Goal: Obtain resource: Download file/media

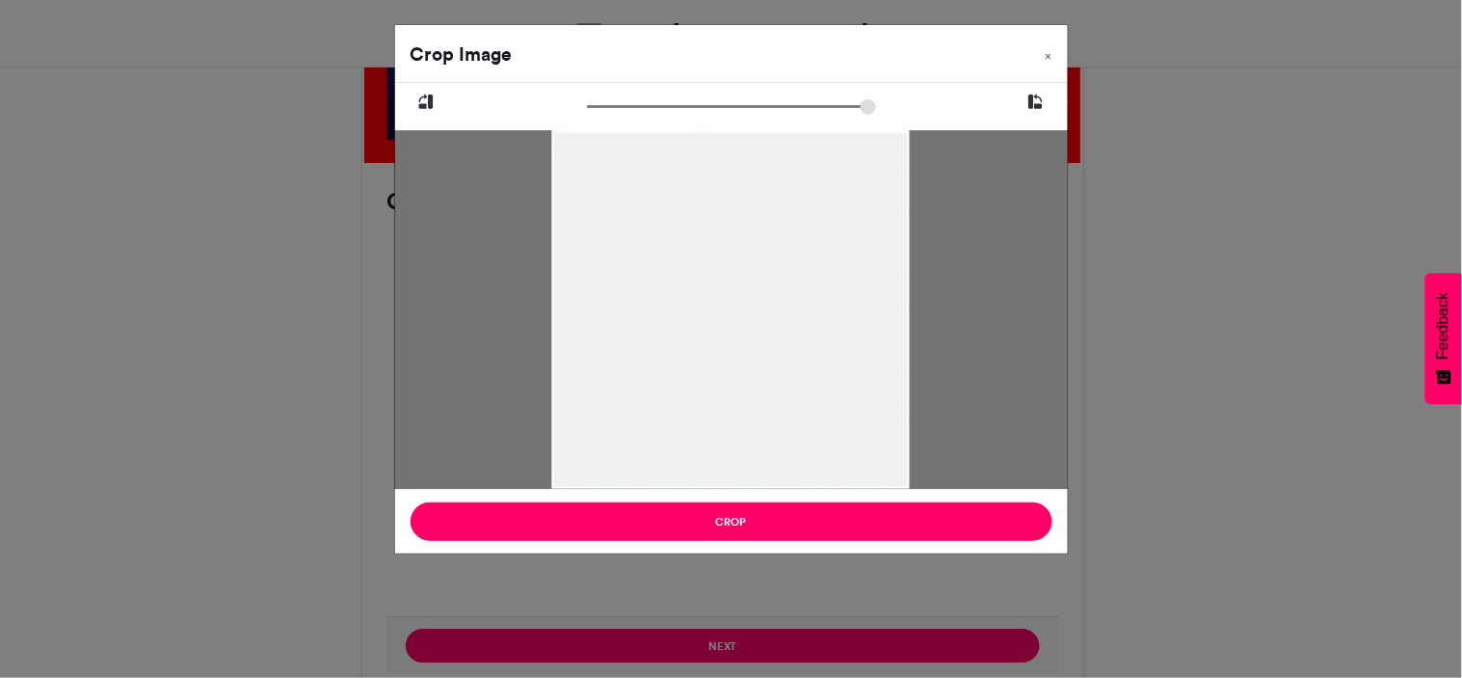
drag, startPoint x: 593, startPoint y: 103, endPoint x: 883, endPoint y: 122, distance: 290.8
click at [876, 116] on input "zoom" at bounding box center [731, 106] width 289 height 18
drag, startPoint x: 864, startPoint y: 112, endPoint x: 768, endPoint y: 102, distance: 95.9
click at [768, 102] on input "zoom" at bounding box center [731, 106] width 289 height 18
drag, startPoint x: 792, startPoint y: 268, endPoint x: 762, endPoint y: 369, distance: 105.5
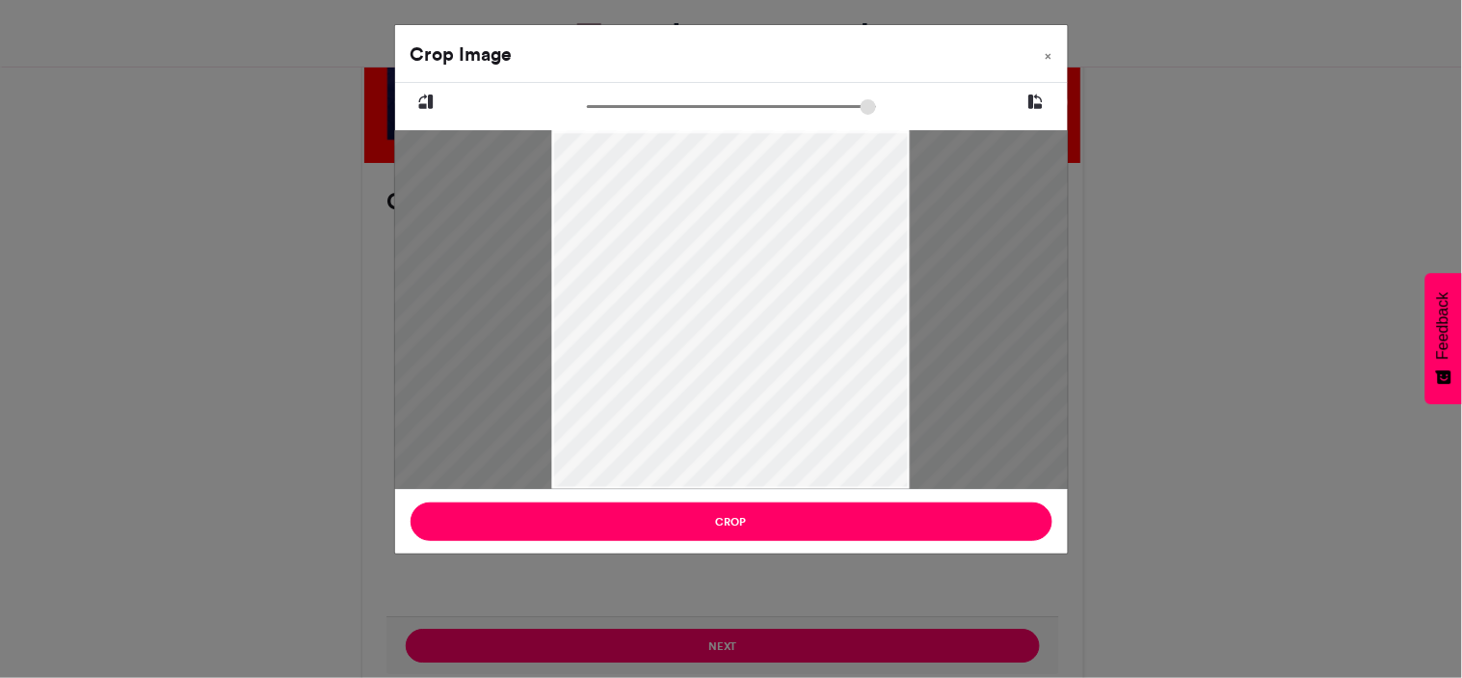
click at [768, 286] on div at bounding box center [731, 309] width 3828 height 4785
drag, startPoint x: 762, startPoint y: 369, endPoint x: 762, endPoint y: 393, distance: 24.1
click at [762, 393] on div at bounding box center [691, 455] width 3828 height 4785
drag, startPoint x: 801, startPoint y: 304, endPoint x: 801, endPoint y: 401, distance: 97.4
click at [801, 401] on div at bounding box center [686, 566] width 3828 height 4785
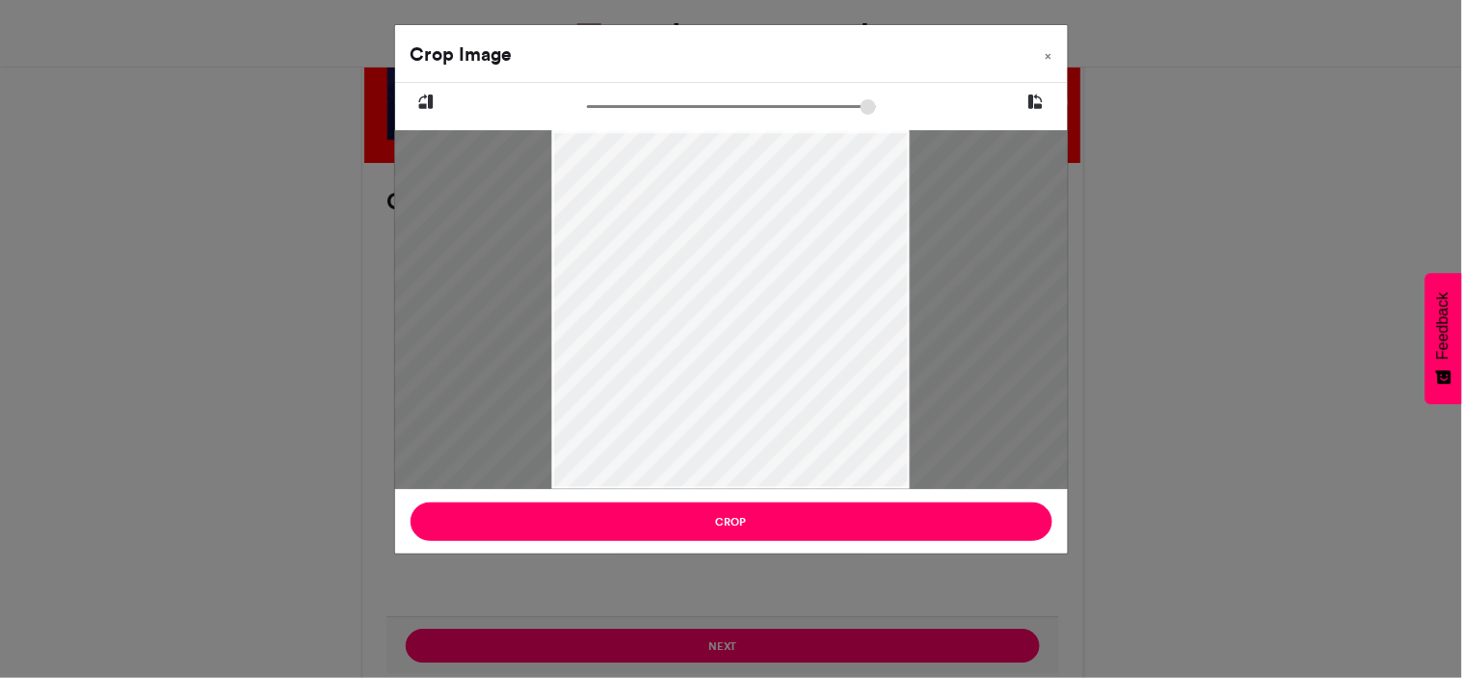
click at [757, 544] on div "Crop Image × Crop" at bounding box center [731, 289] width 675 height 530
drag, startPoint x: 744, startPoint y: 248, endPoint x: 771, endPoint y: 489, distance: 242.5
click at [771, 489] on div "Crop Image × Crop" at bounding box center [731, 289] width 675 height 530
drag, startPoint x: 774, startPoint y: 103, endPoint x: 625, endPoint y: 109, distance: 149.5
type input "*****"
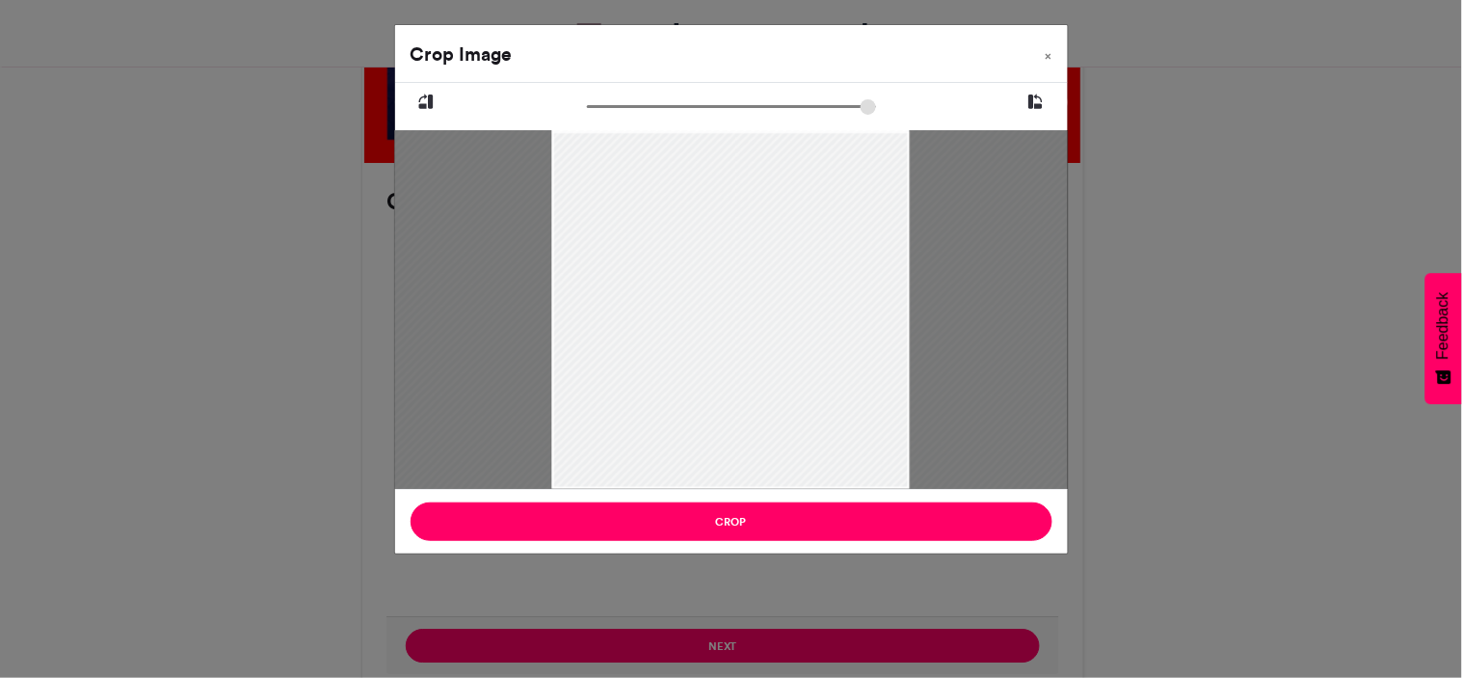
click at [625, 109] on input "zoom" at bounding box center [731, 106] width 289 height 18
drag, startPoint x: 704, startPoint y: 223, endPoint x: 692, endPoint y: 285, distance: 63.7
click at [692, 285] on div at bounding box center [720, 600] width 972 height 1215
click at [1054, 53] on button "×" at bounding box center [1049, 52] width 38 height 54
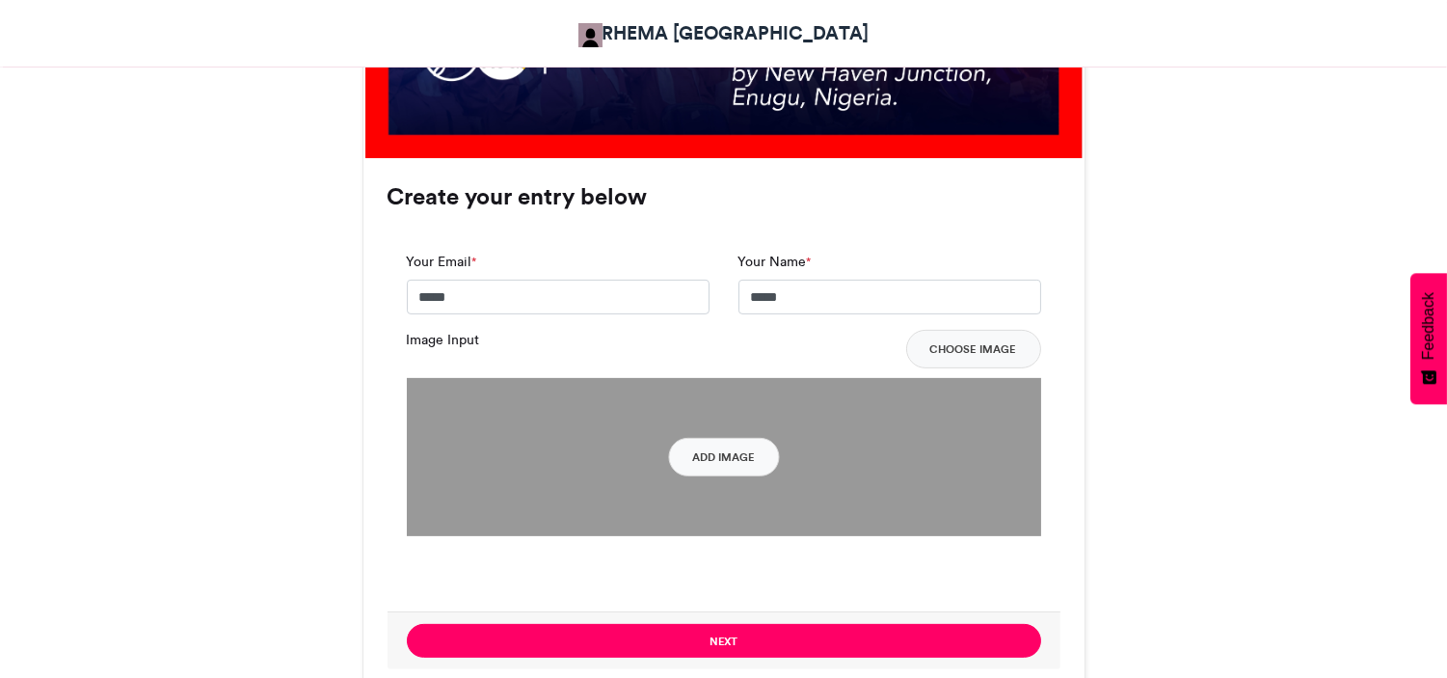
scroll to position [1169, 0]
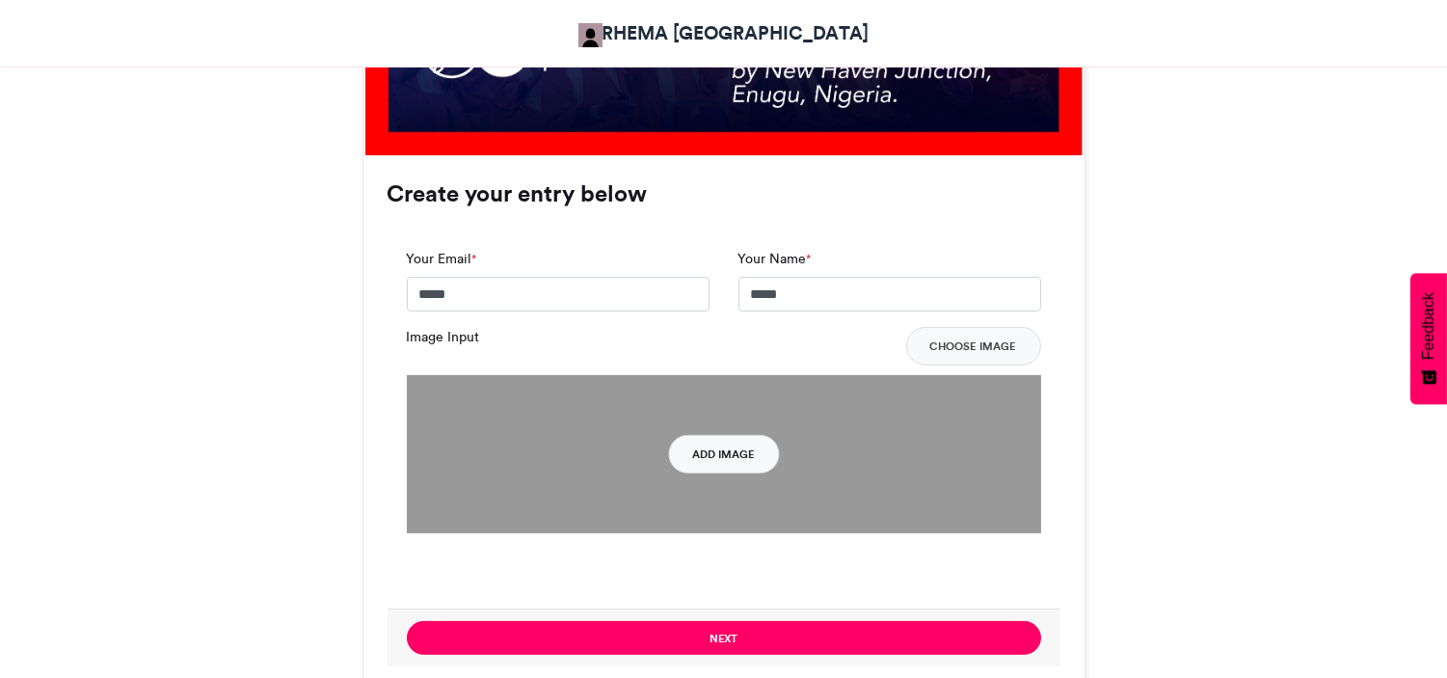
click at [730, 445] on button "Add Image" at bounding box center [723, 454] width 111 height 39
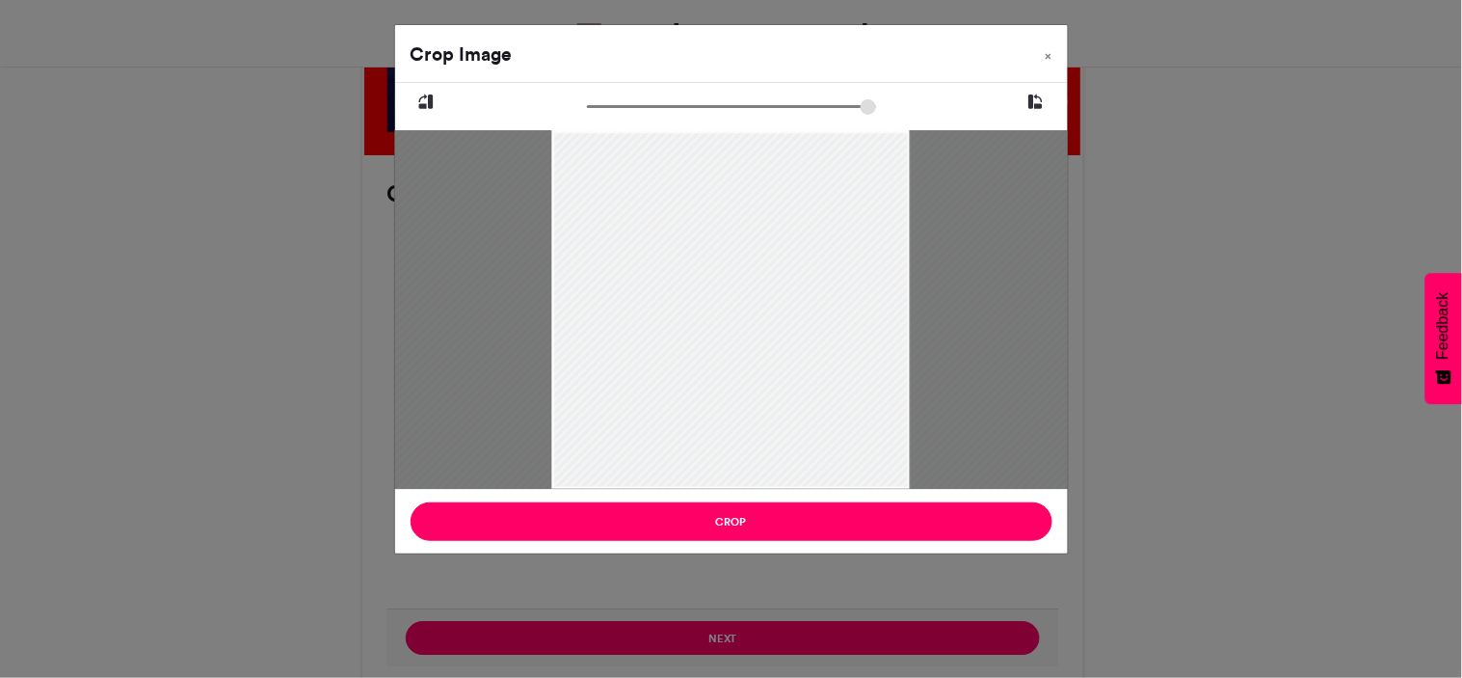
drag, startPoint x: 600, startPoint y: 111, endPoint x: 643, endPoint y: 109, distance: 43.4
click at [643, 109] on input "zoom" at bounding box center [731, 106] width 289 height 18
drag, startPoint x: 662, startPoint y: 194, endPoint x: 655, endPoint y: 477, distance: 283.5
click at [655, 477] on div at bounding box center [732, 310] width 1334 height 1668
drag, startPoint x: 716, startPoint y: 179, endPoint x: 726, endPoint y: 291, distance: 112.2
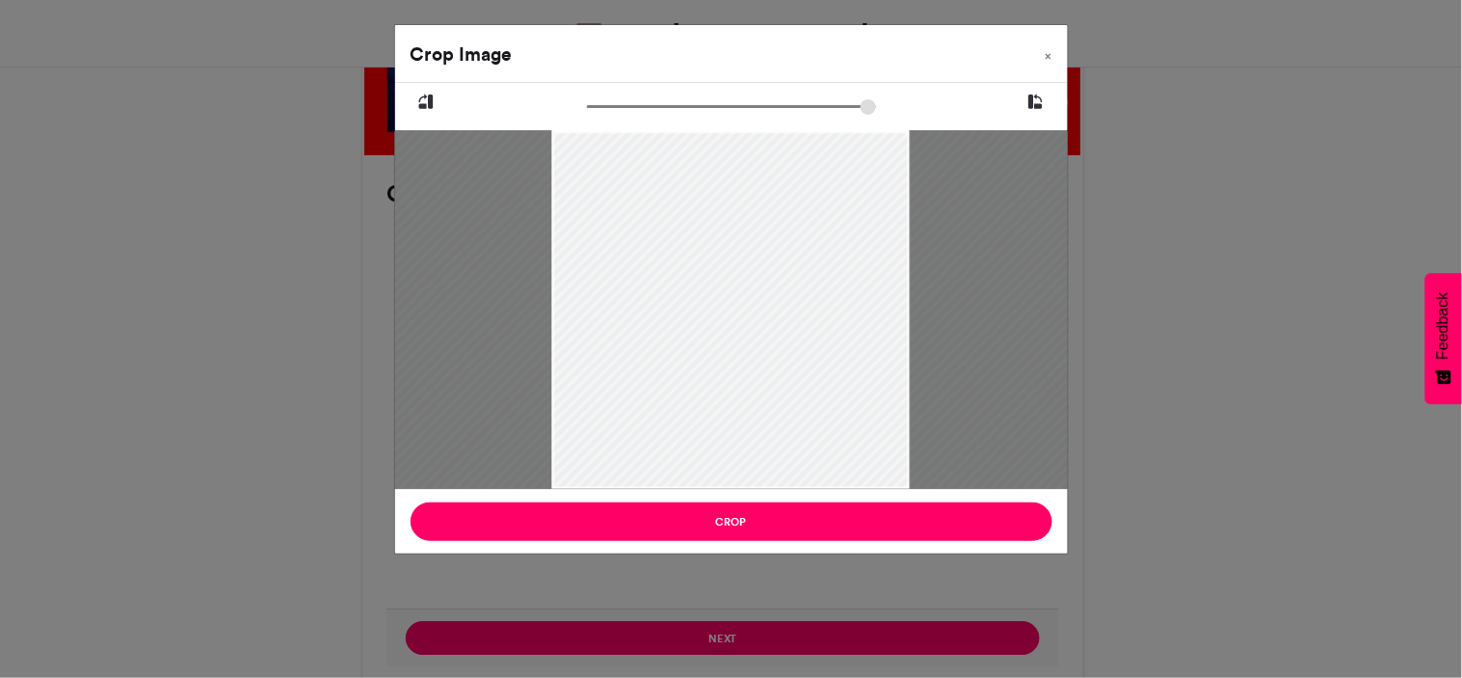
drag, startPoint x: 641, startPoint y: 100, endPoint x: 618, endPoint y: 99, distance: 23.2
click at [618, 99] on input "zoom" at bounding box center [731, 106] width 289 height 18
drag, startPoint x: 750, startPoint y: 229, endPoint x: 724, endPoint y: 210, distance: 32.4
click at [724, 210] on div at bounding box center [707, 533] width 822 height 1028
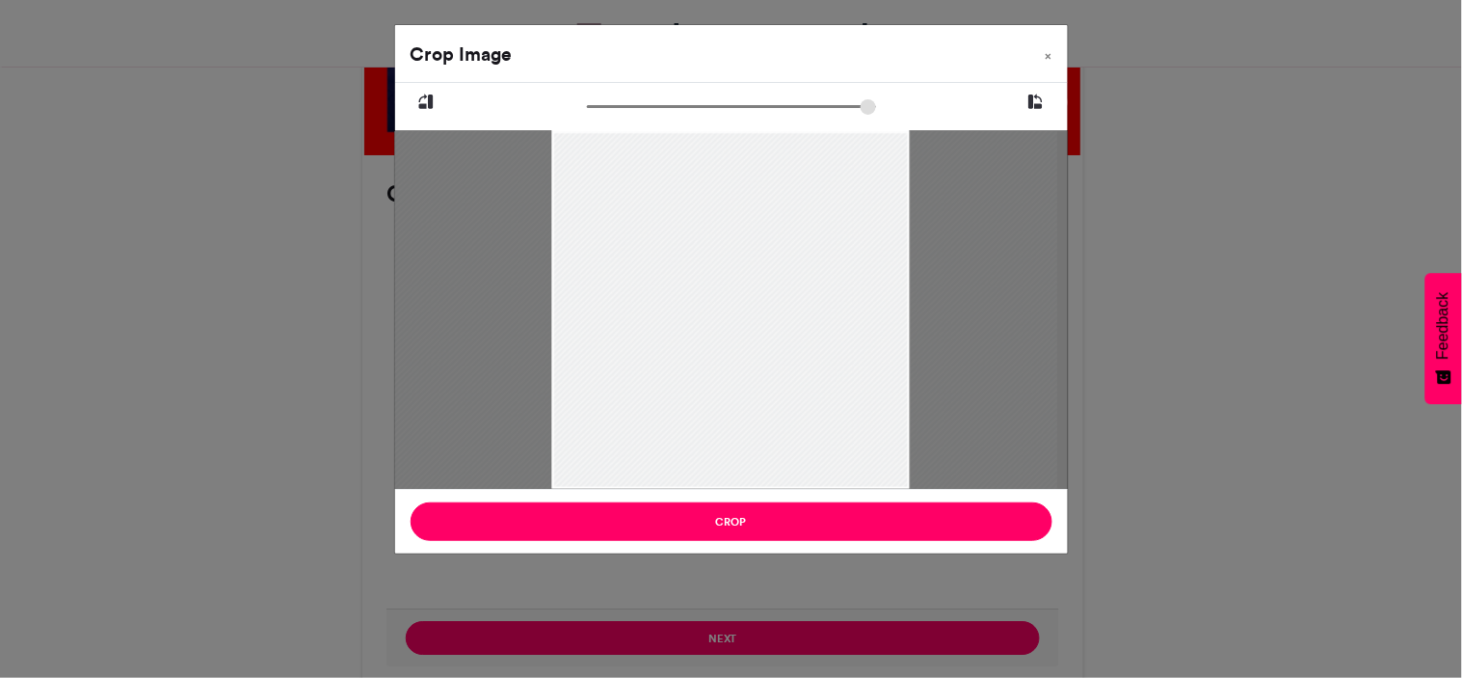
type input "******"
click at [611, 102] on input "zoom" at bounding box center [731, 106] width 289 height 18
drag, startPoint x: 684, startPoint y: 202, endPoint x: 704, endPoint y: 209, distance: 20.4
click at [704, 209] on div at bounding box center [730, 482] width 694 height 869
click at [611, 104] on input "zoom" at bounding box center [731, 106] width 289 height 18
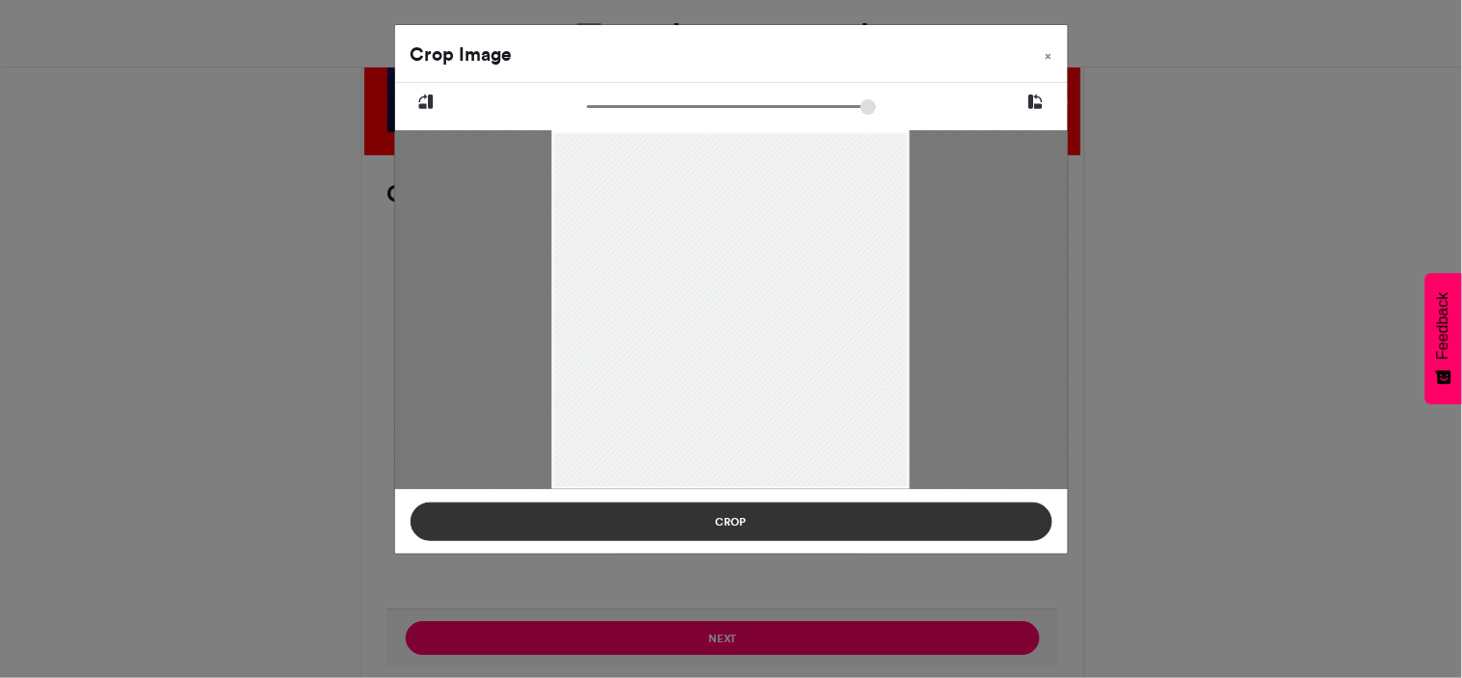
click at [805, 518] on button "Crop" at bounding box center [732, 521] width 642 height 39
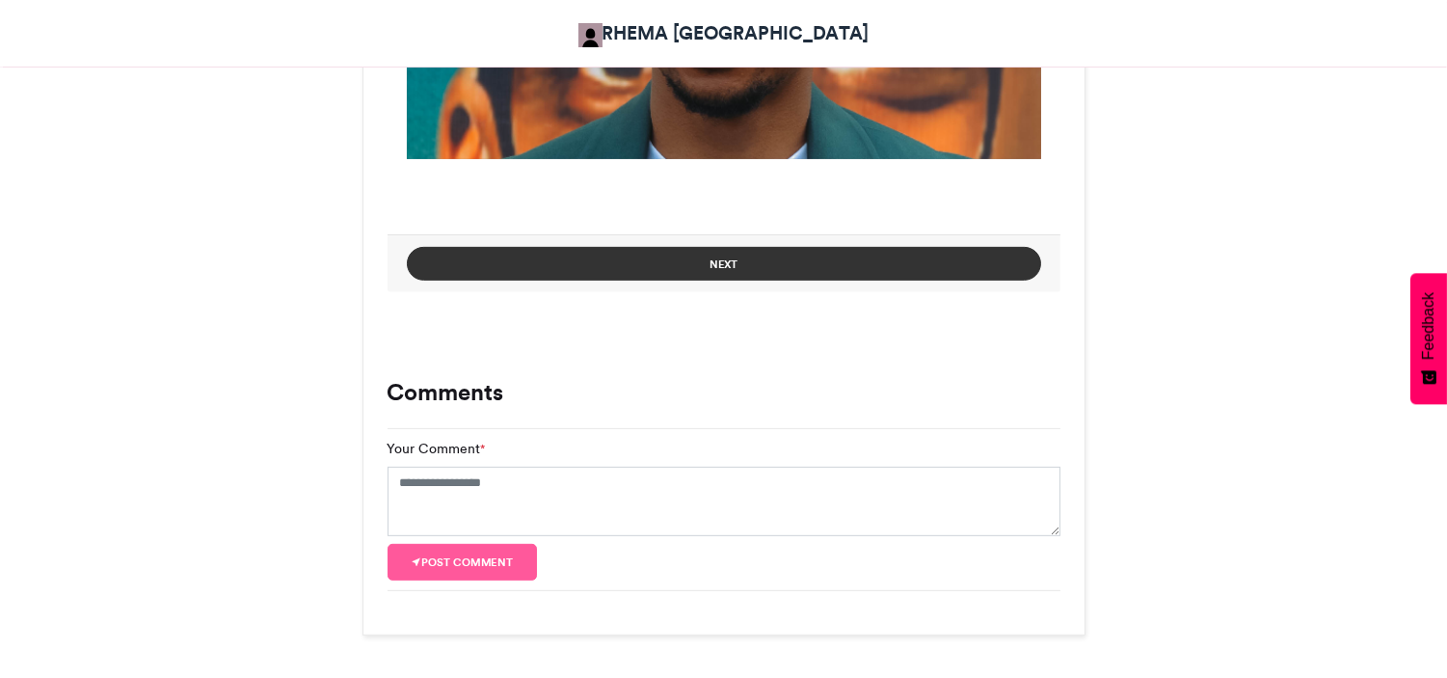
scroll to position [1540, 0]
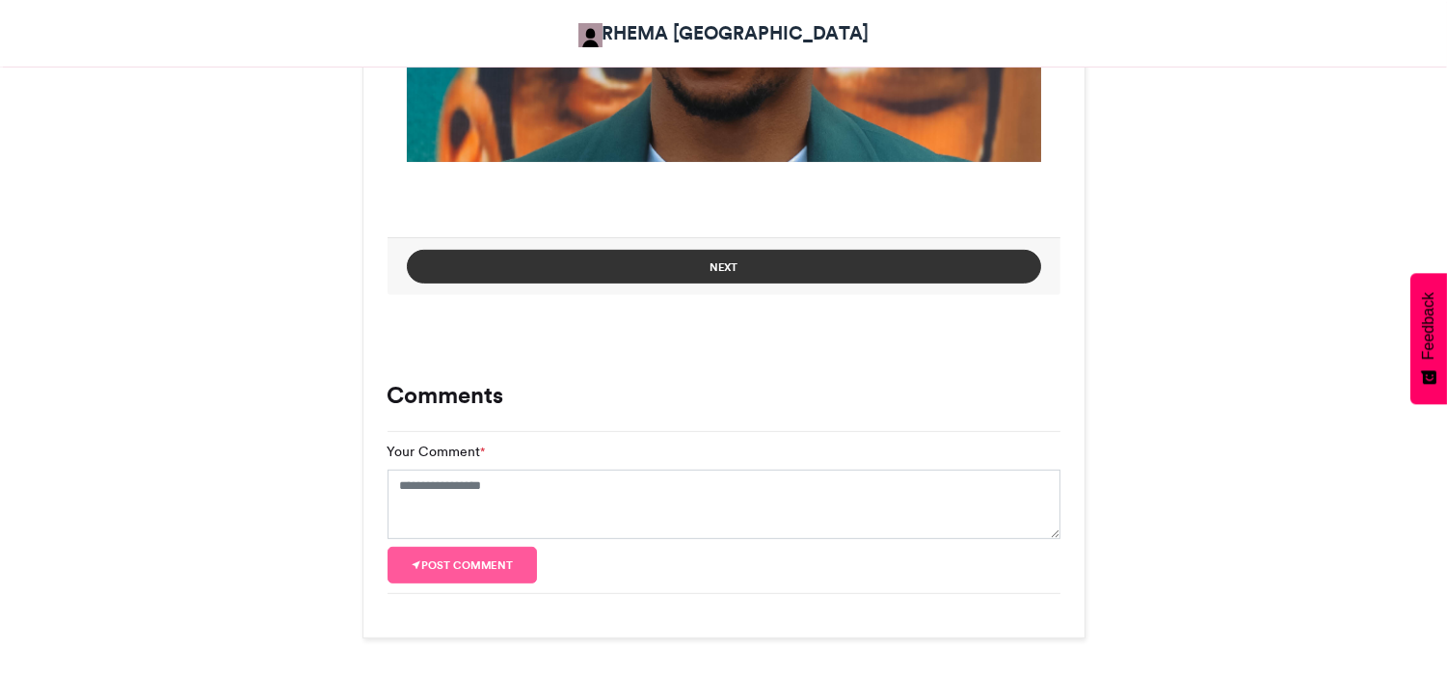
click at [714, 268] on button "Next" at bounding box center [724, 267] width 634 height 34
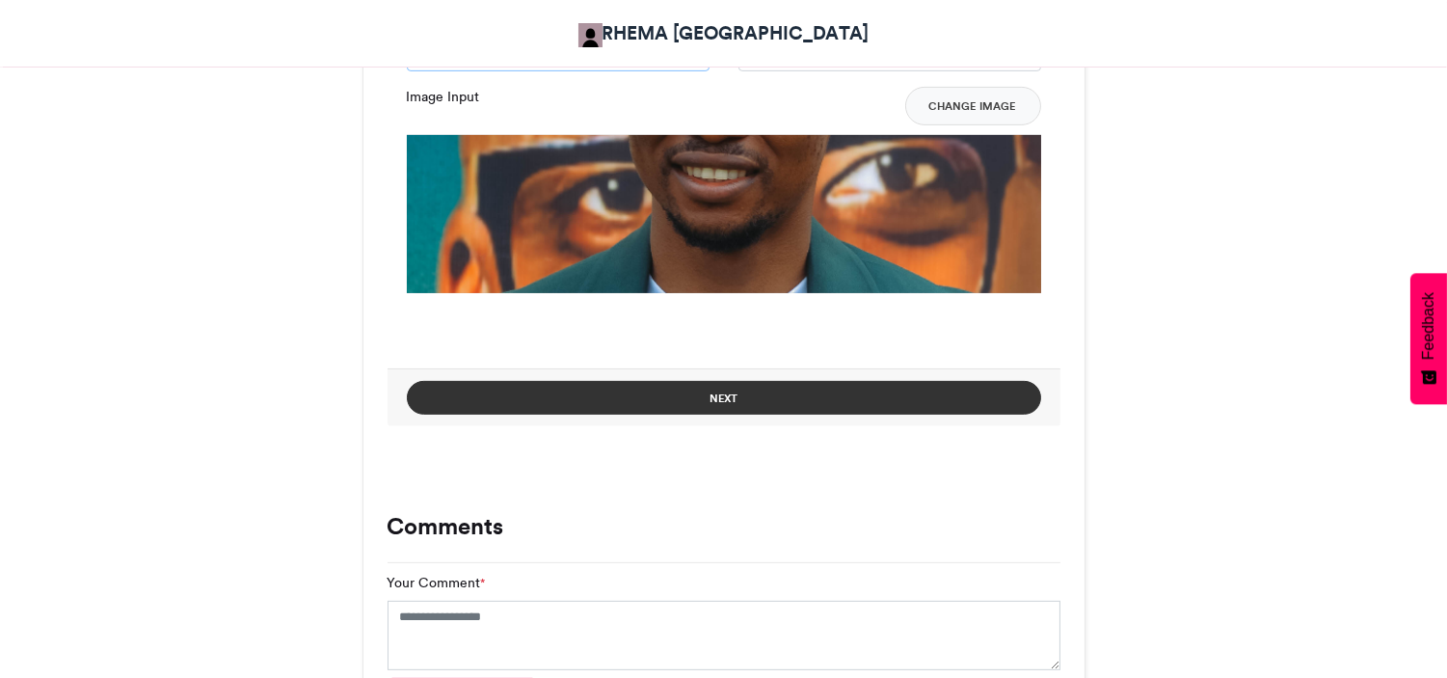
scroll to position [1410, 0]
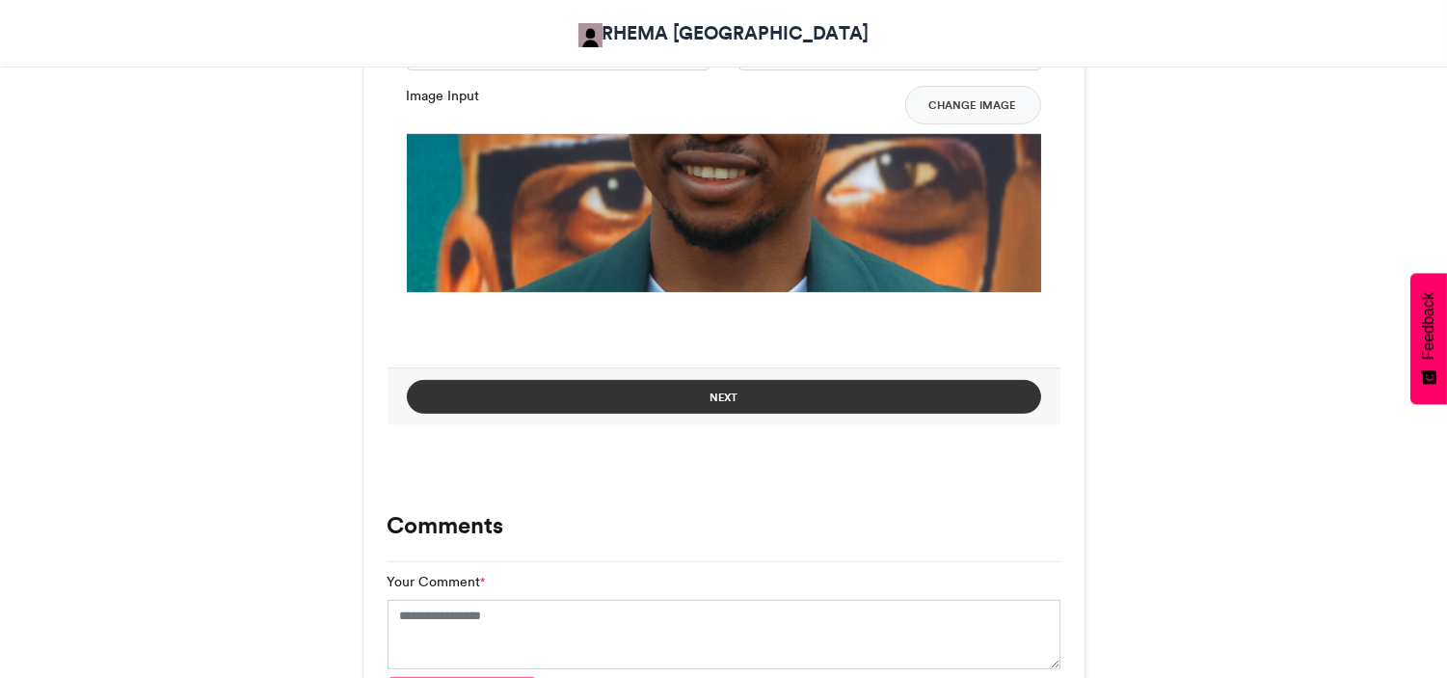
click at [735, 405] on button "Next" at bounding box center [724, 397] width 634 height 34
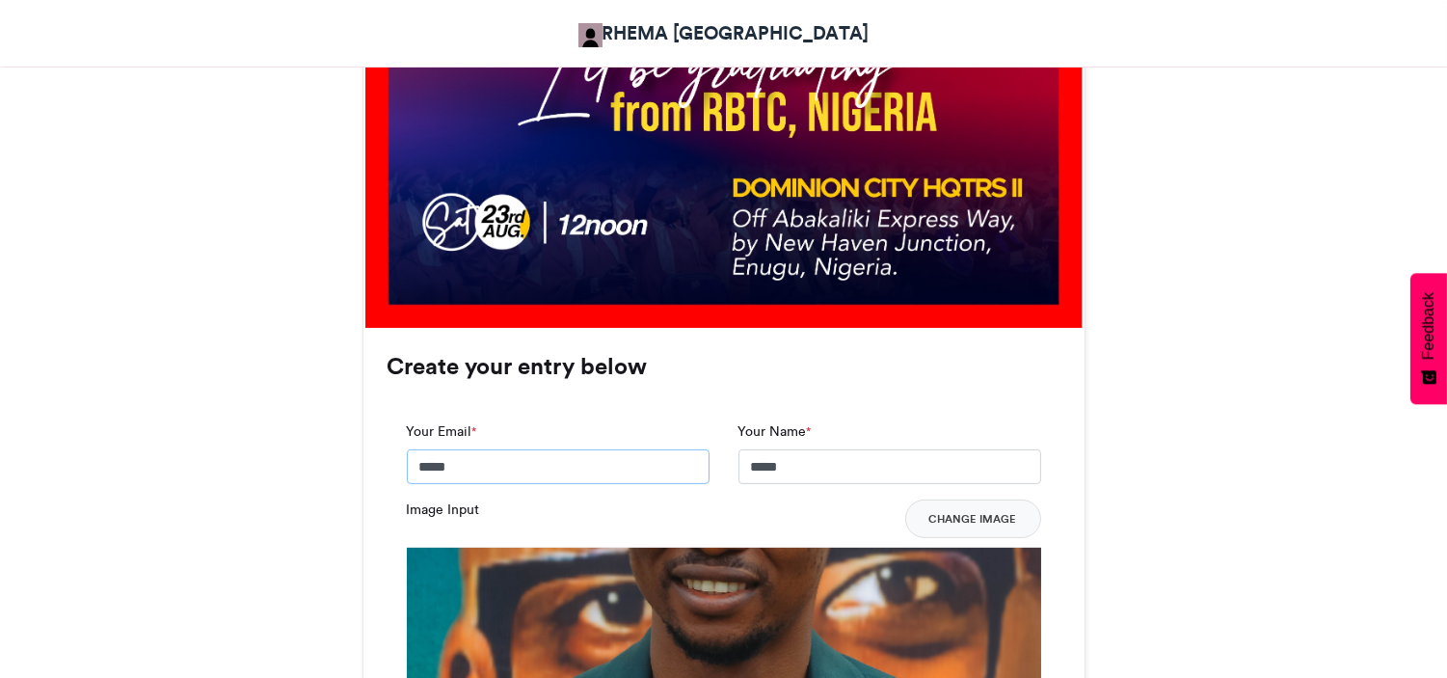
scroll to position [998, 0]
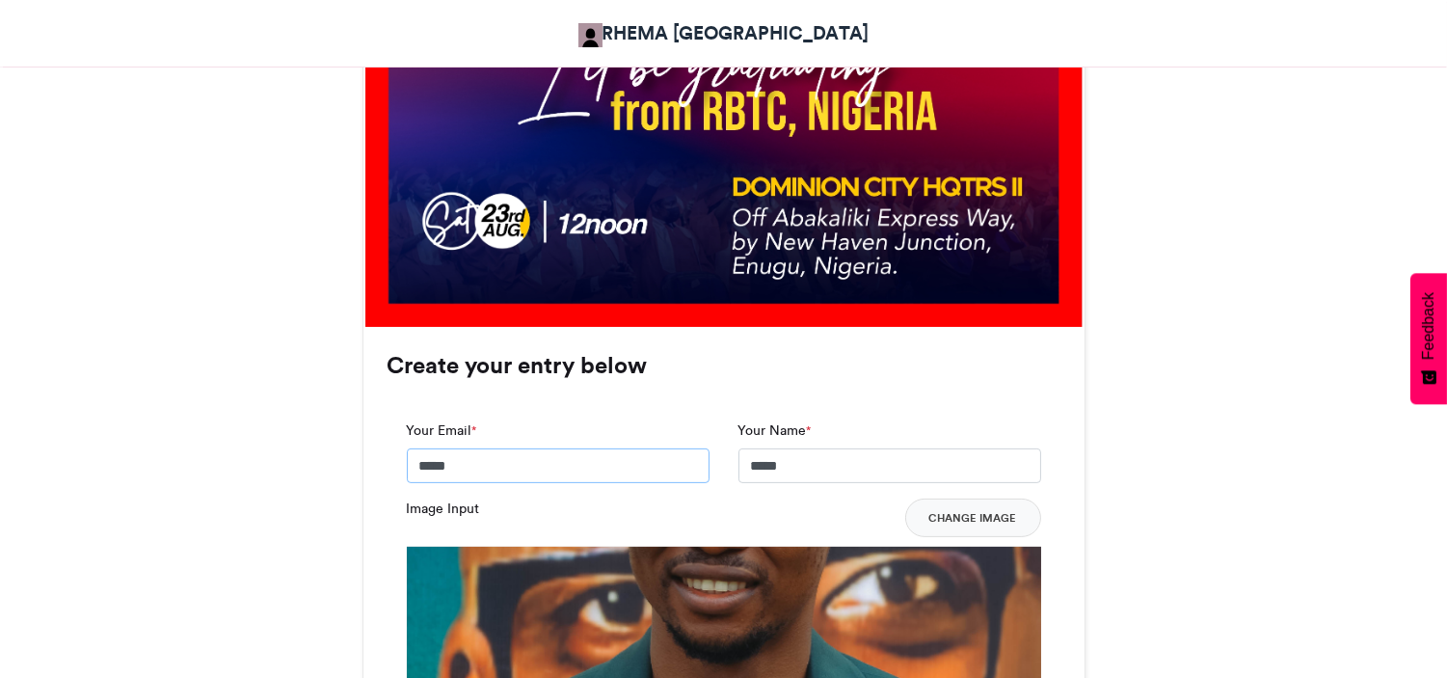
click at [532, 472] on input "*****" at bounding box center [558, 465] width 303 height 35
type input "**********"
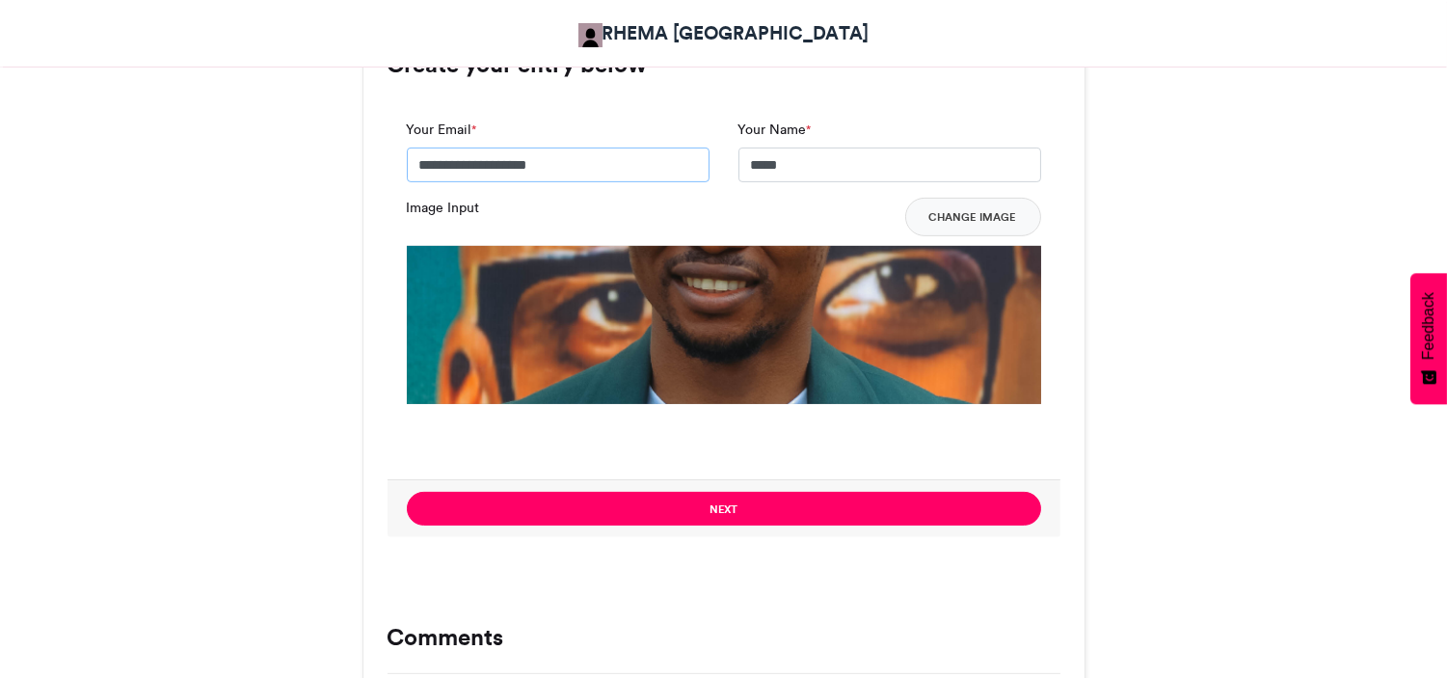
scroll to position [1301, 0]
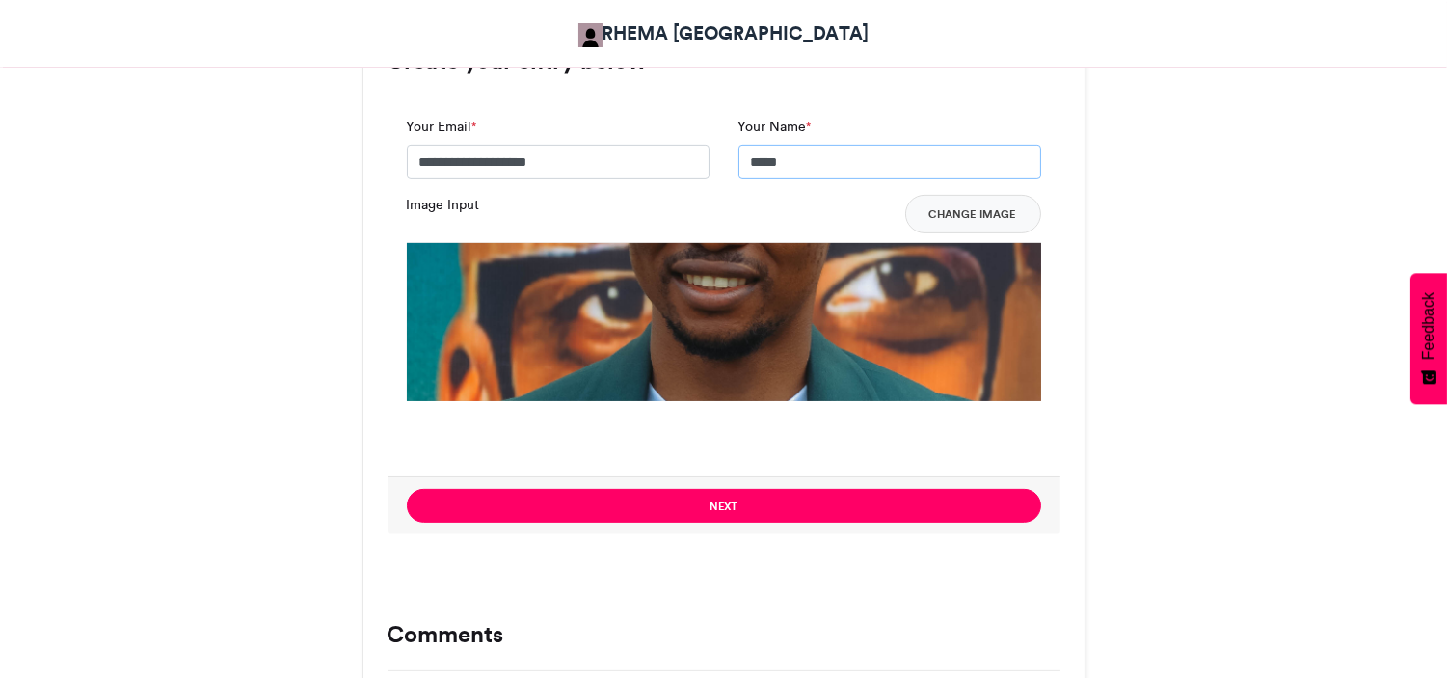
drag, startPoint x: 820, startPoint y: 166, endPoint x: 700, endPoint y: 166, distance: 120.5
click at [700, 166] on div "**********" at bounding box center [723, 156] width 663 height 78
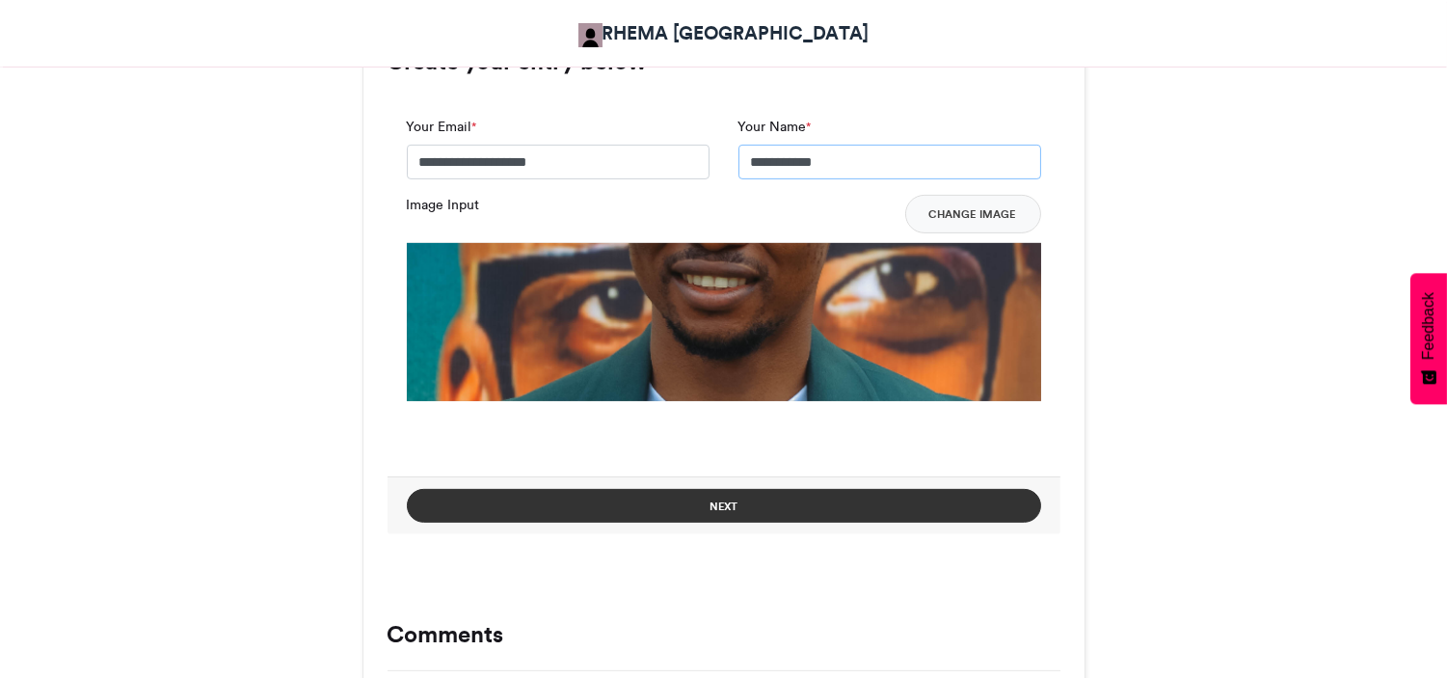
type input "**********"
click at [727, 508] on button "Next" at bounding box center [724, 506] width 634 height 34
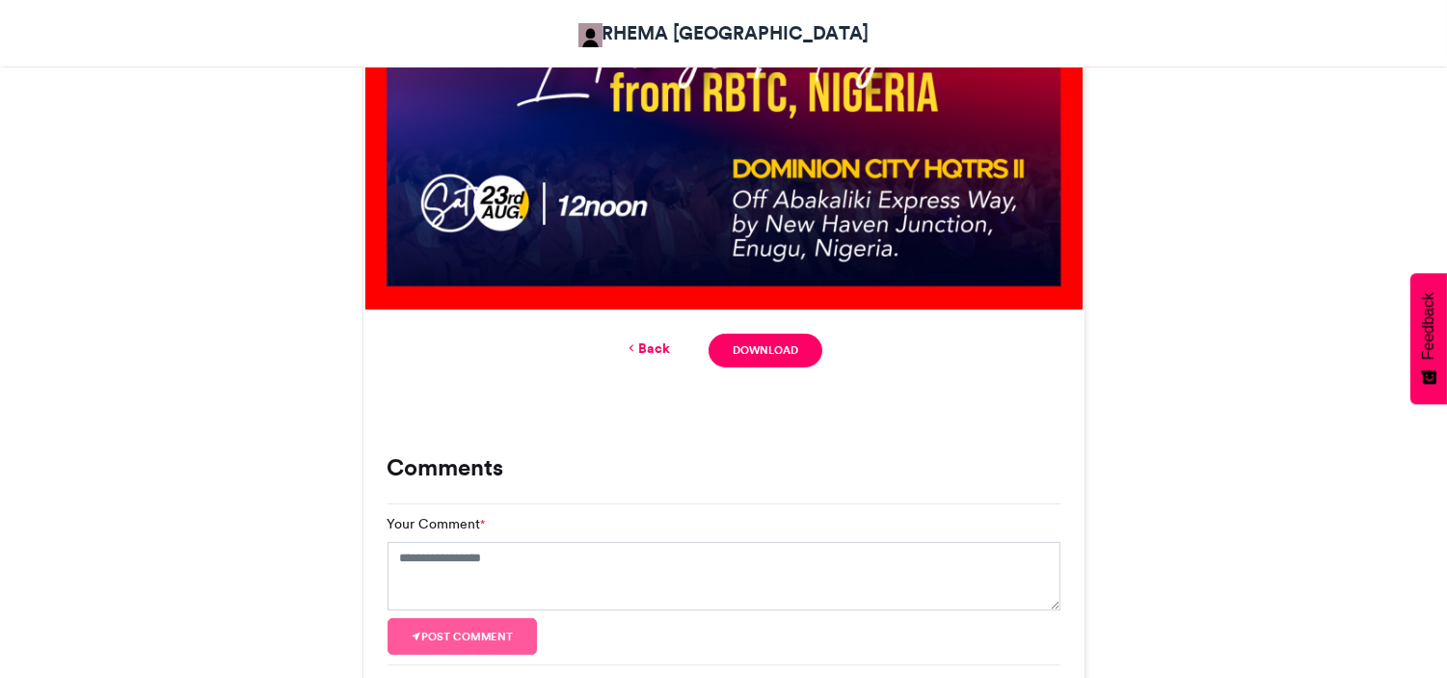
scroll to position [1022, 0]
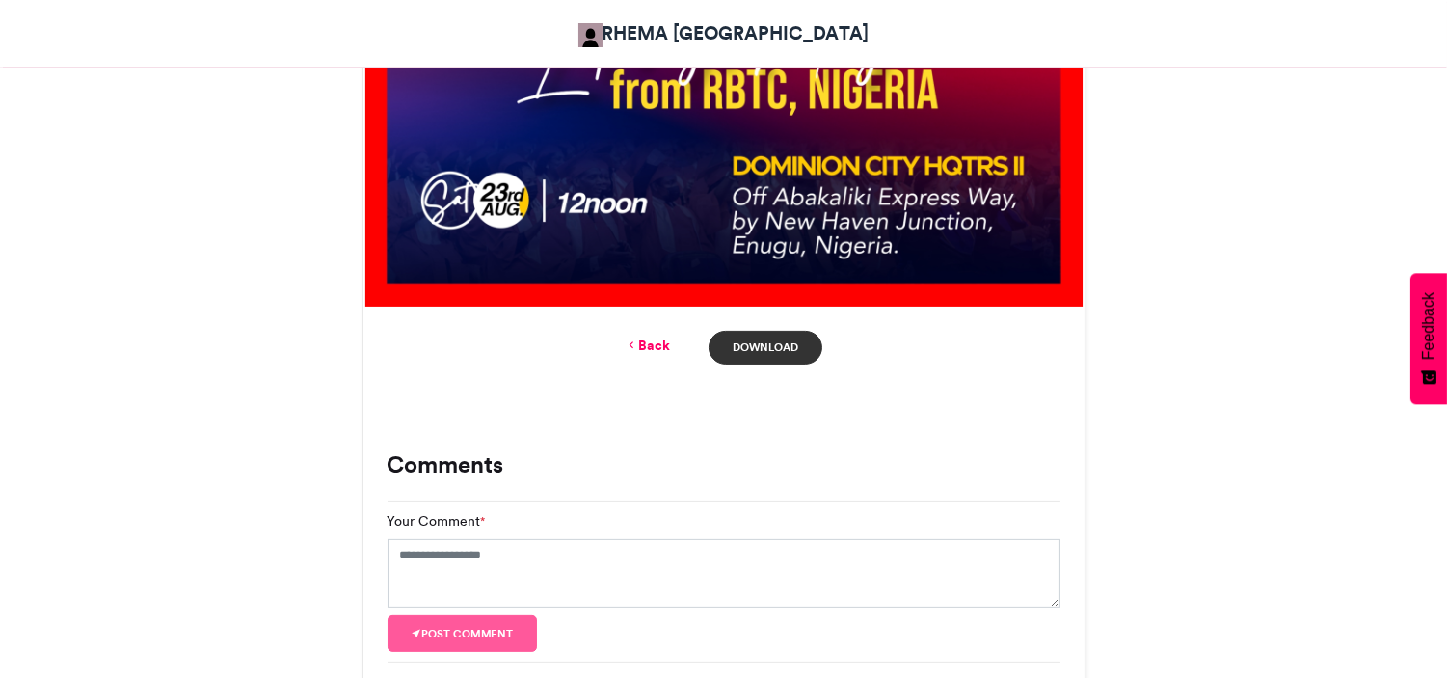
click at [762, 344] on link "Download" at bounding box center [765, 348] width 113 height 34
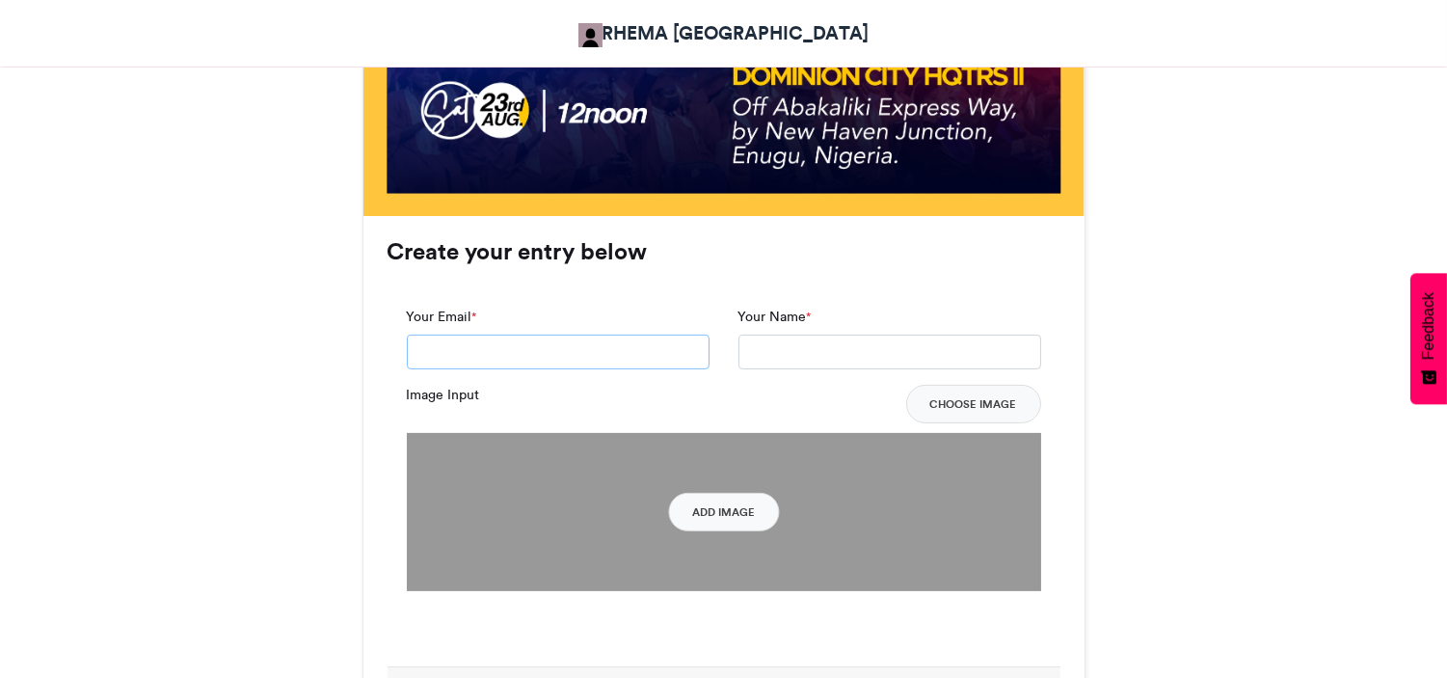
type input "**********"
click at [821, 358] on input "Your Name *" at bounding box center [889, 351] width 303 height 35
type input "**********"
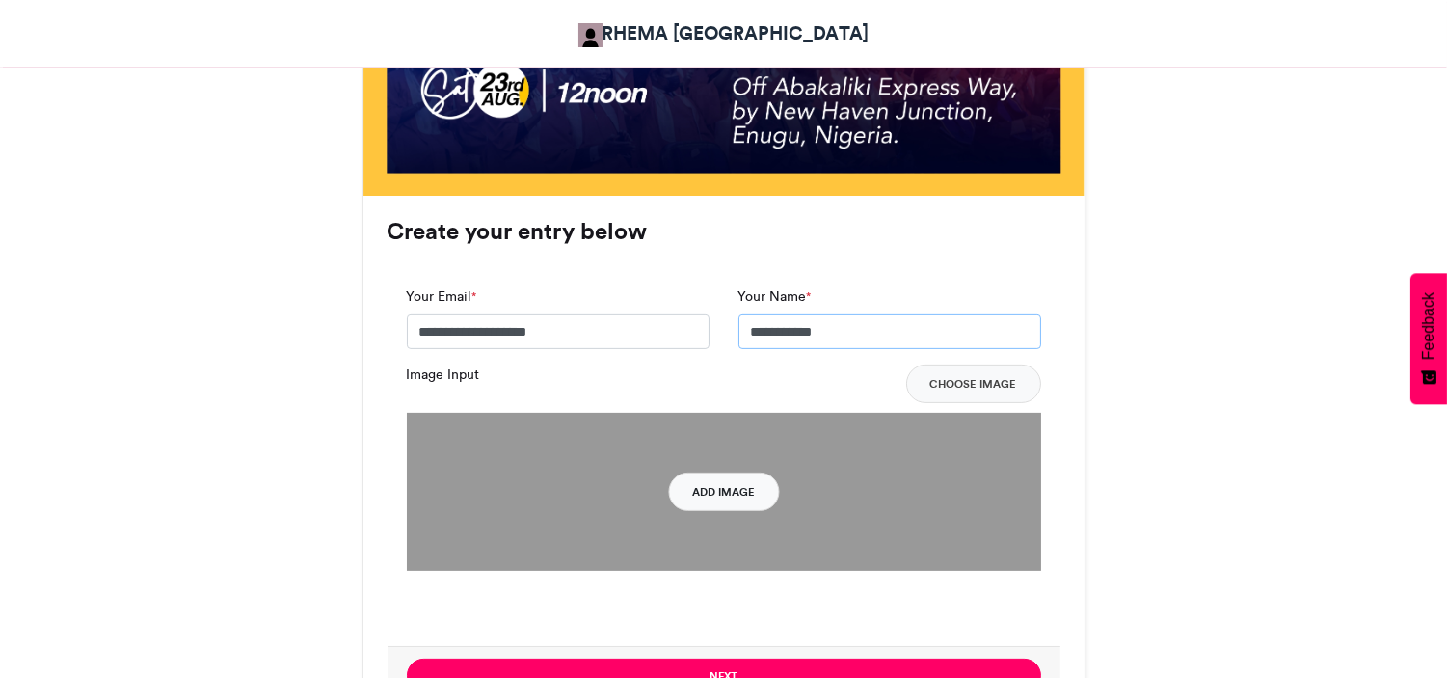
scroll to position [1133, 0]
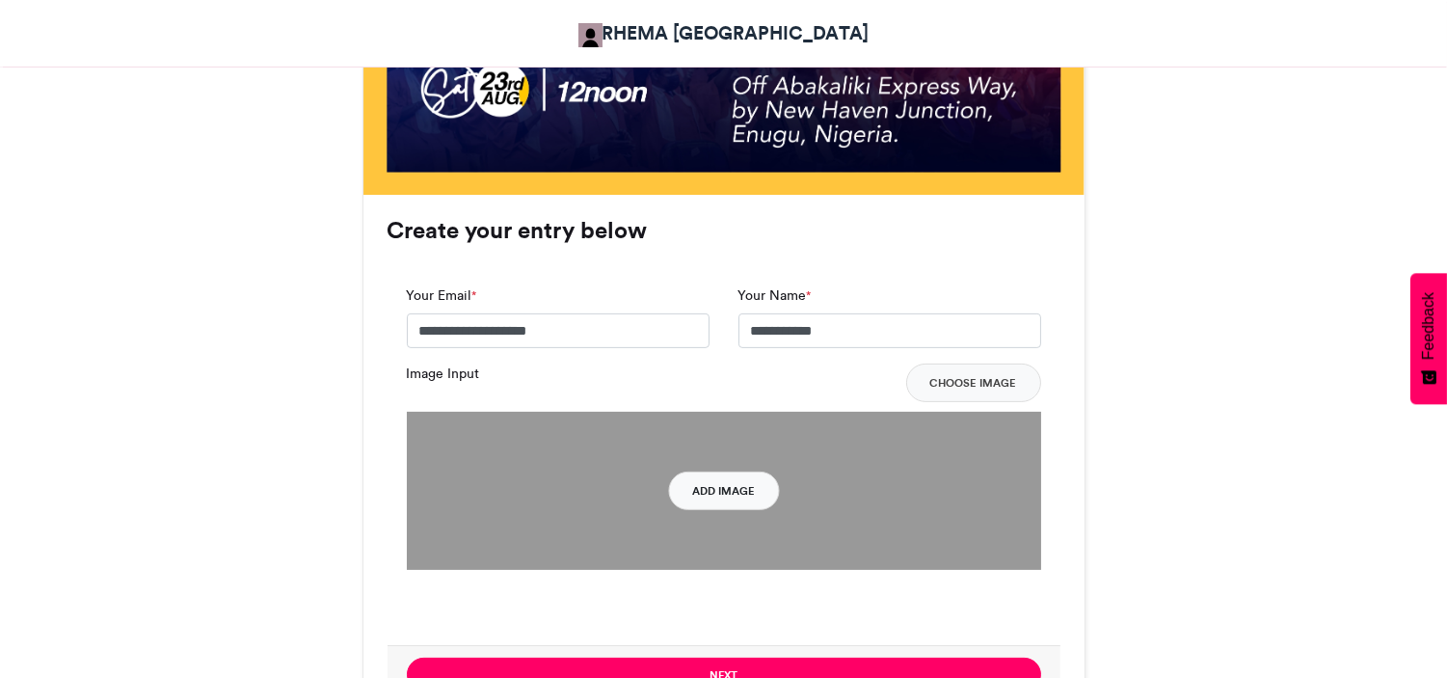
click at [695, 494] on button "Add Image" at bounding box center [723, 490] width 111 height 39
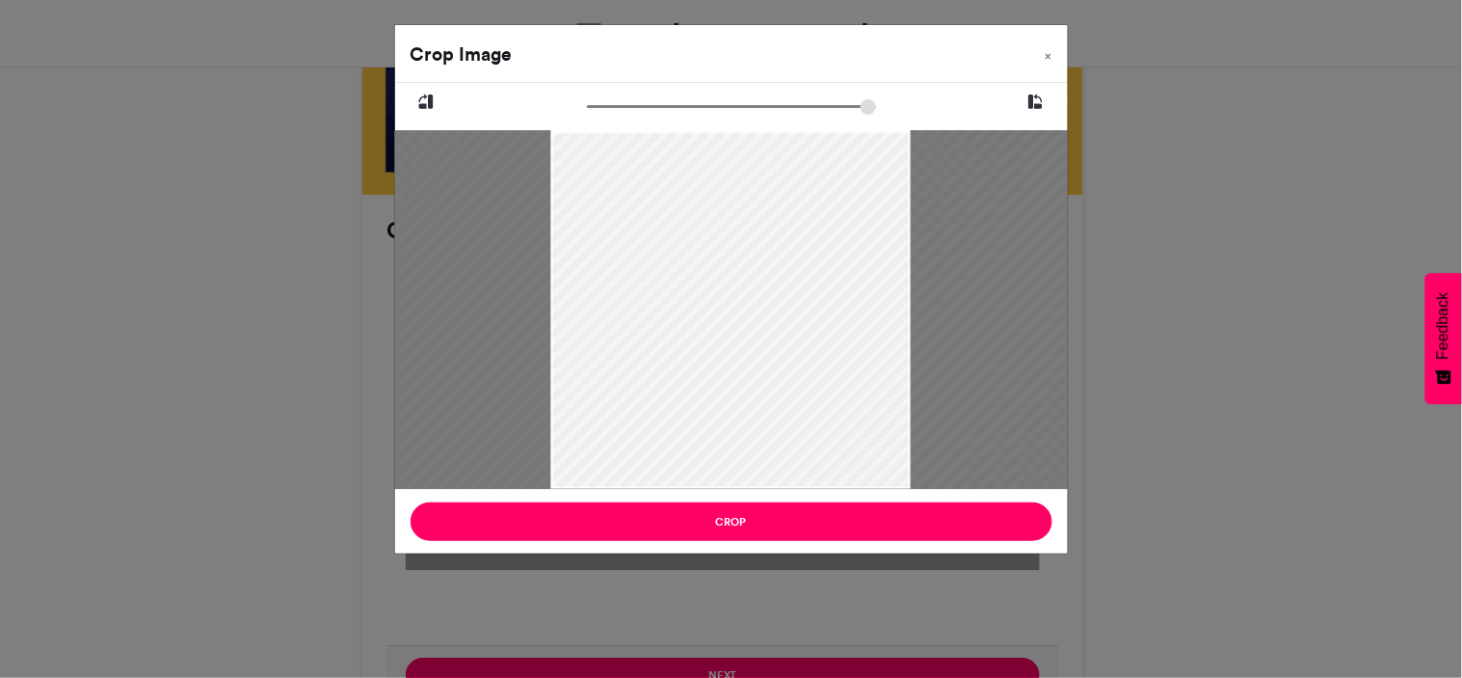
drag, startPoint x: 592, startPoint y: 112, endPoint x: 678, endPoint y: 107, distance: 85.9
type input "******"
click at [678, 107] on input "zoom" at bounding box center [731, 106] width 289 height 18
click at [684, 421] on div at bounding box center [632, 505] width 2018 height 2522
drag, startPoint x: 694, startPoint y: 232, endPoint x: 723, endPoint y: 490, distance: 259.0
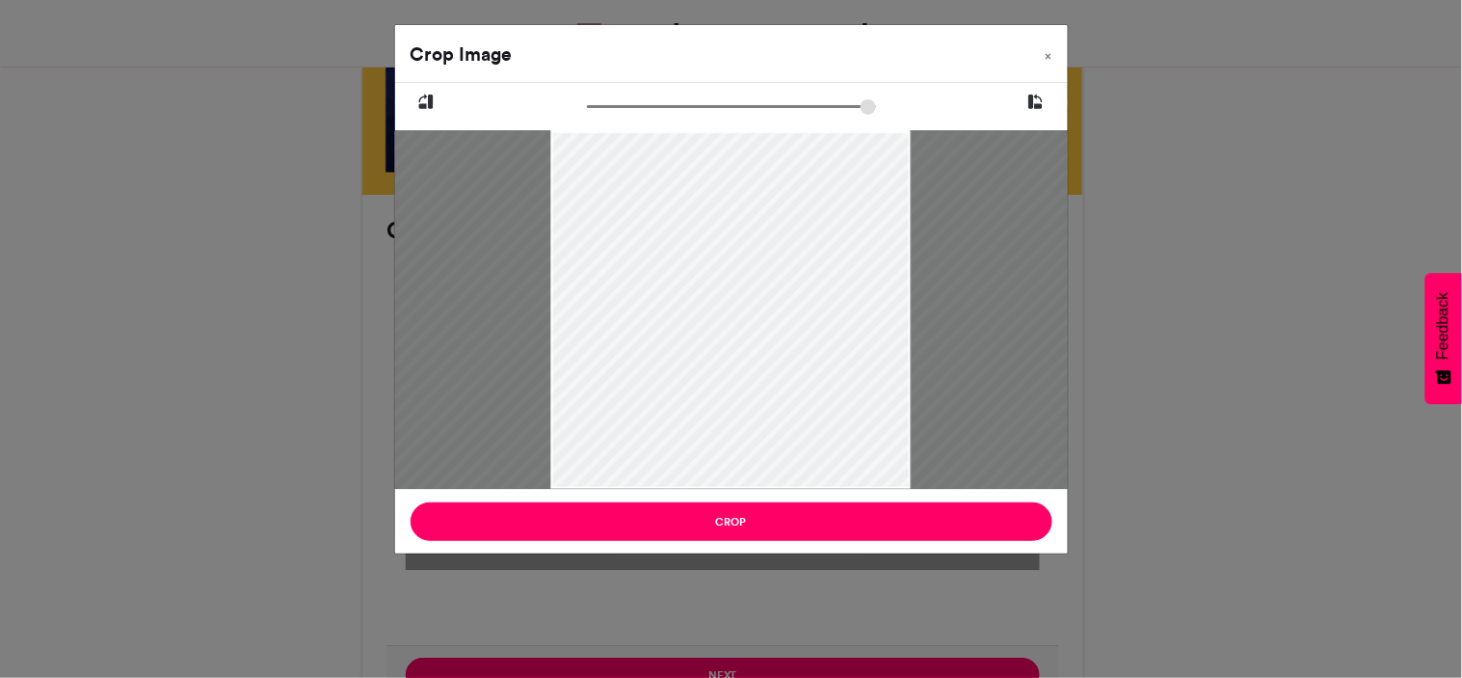
click at [723, 490] on div "Crop Image × Crop" at bounding box center [731, 289] width 675 height 530
click at [1047, 54] on span "×" at bounding box center [1049, 56] width 7 height 12
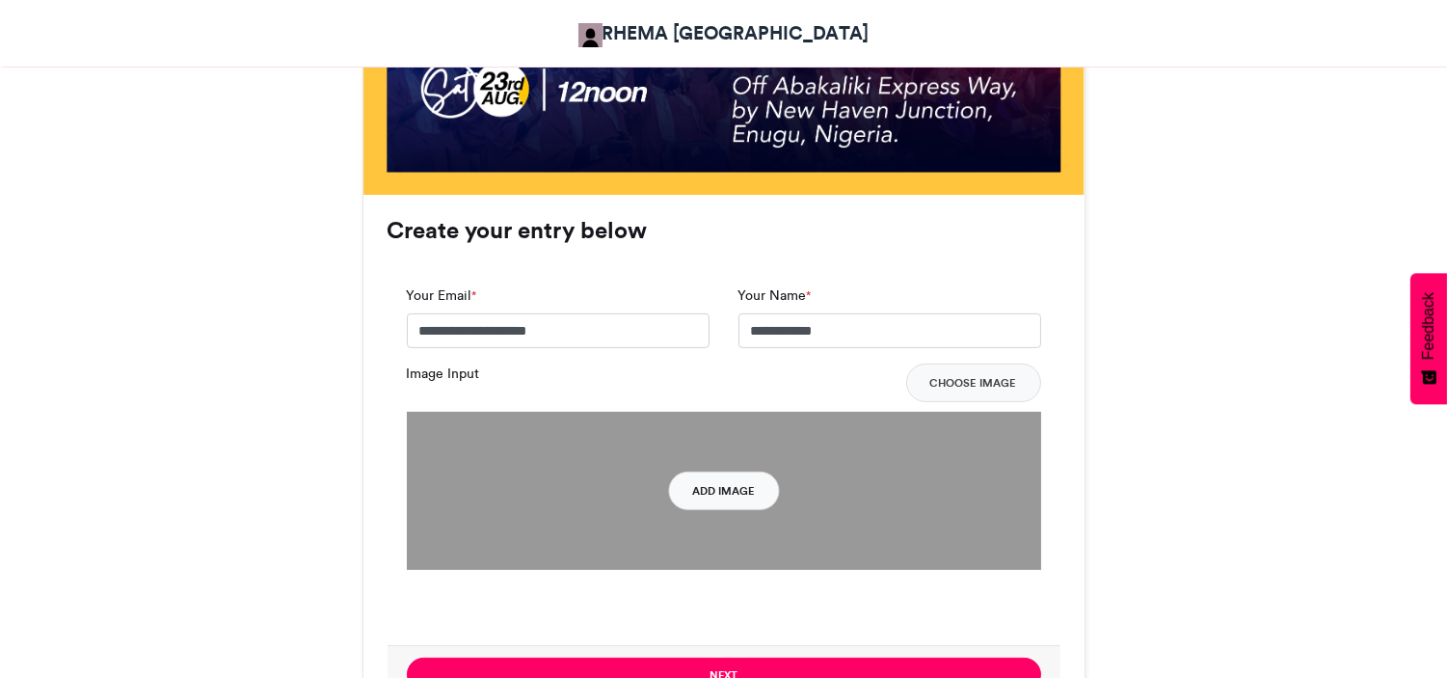
click at [731, 487] on button "Add Image" at bounding box center [723, 490] width 111 height 39
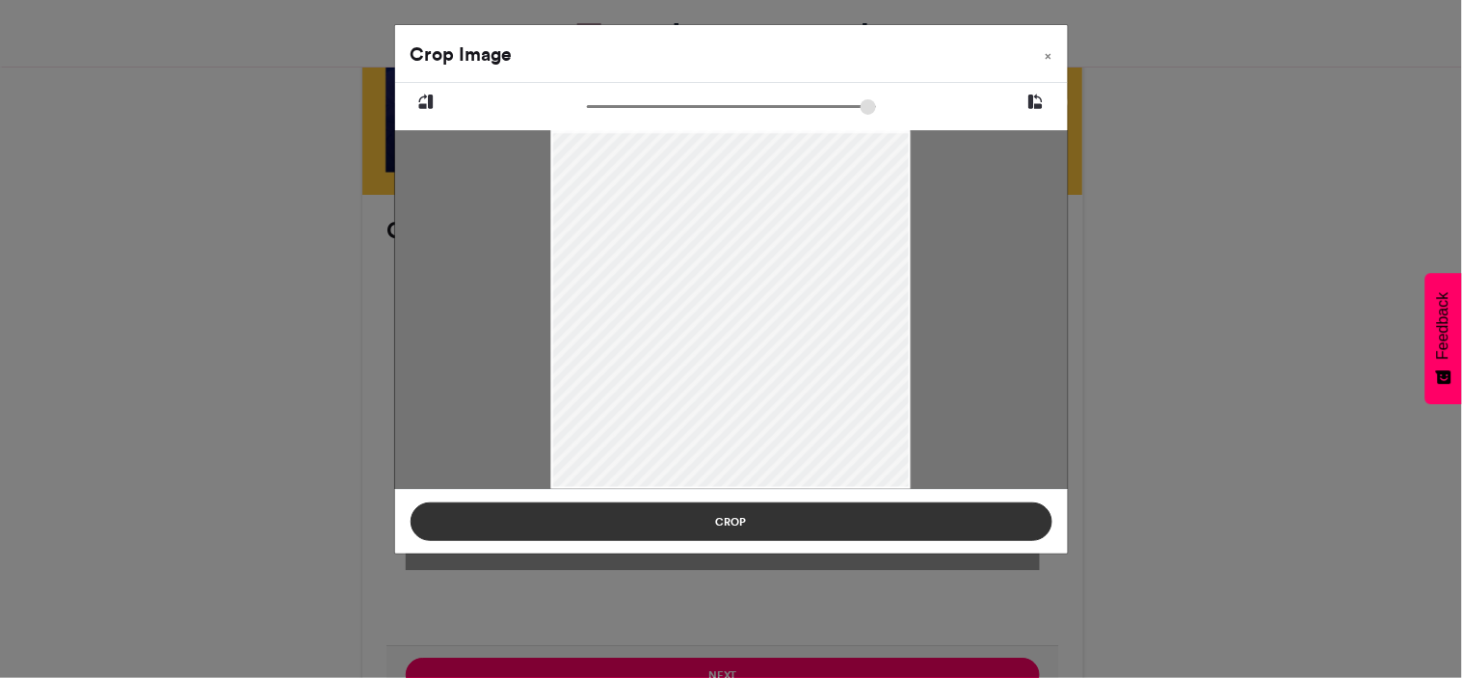
click at [797, 515] on button "Crop" at bounding box center [732, 521] width 642 height 39
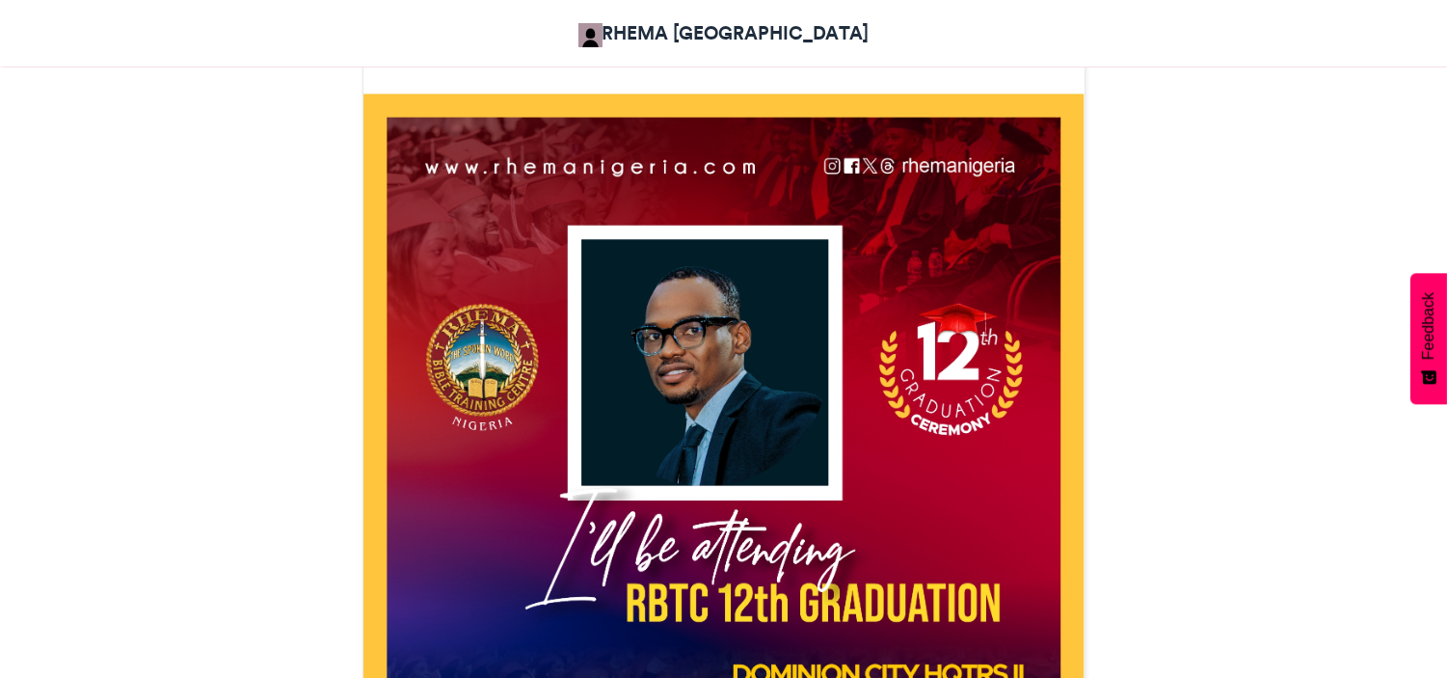
scroll to position [513, 0]
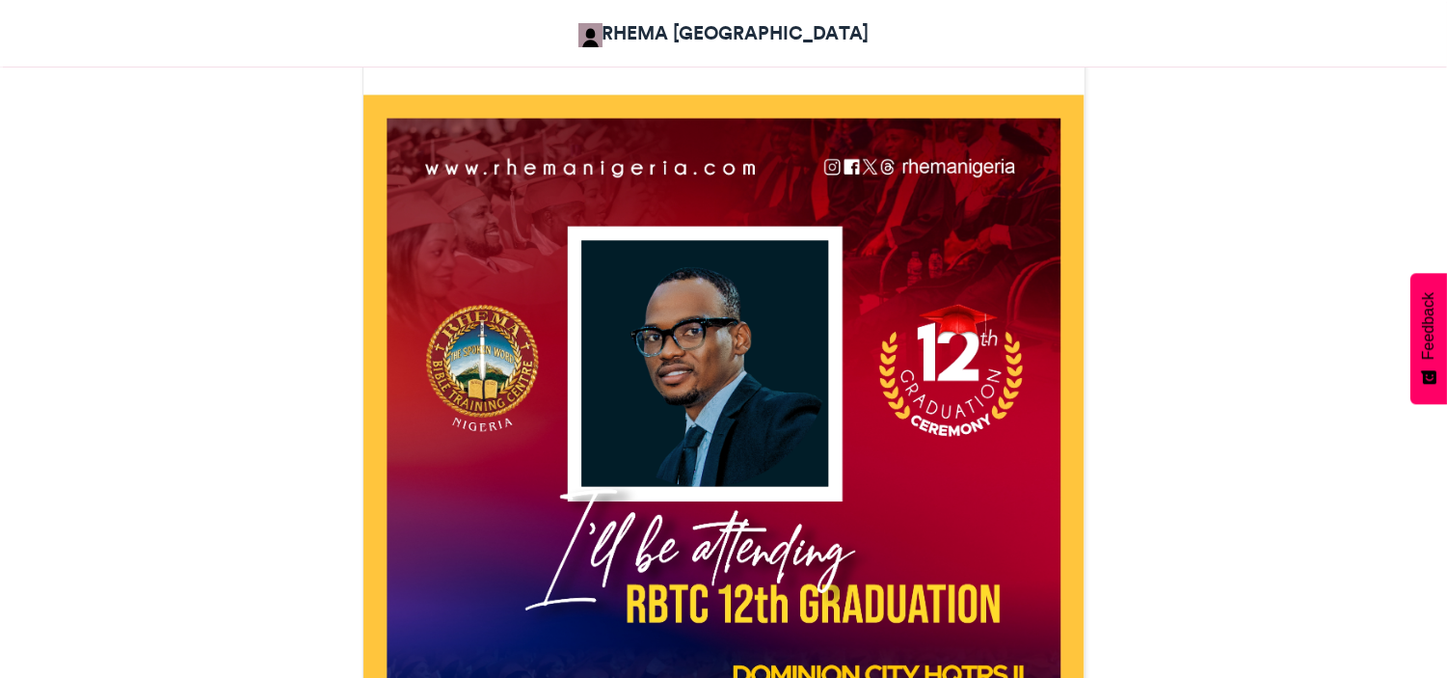
click at [662, 383] on div at bounding box center [704, 363] width 247 height 246
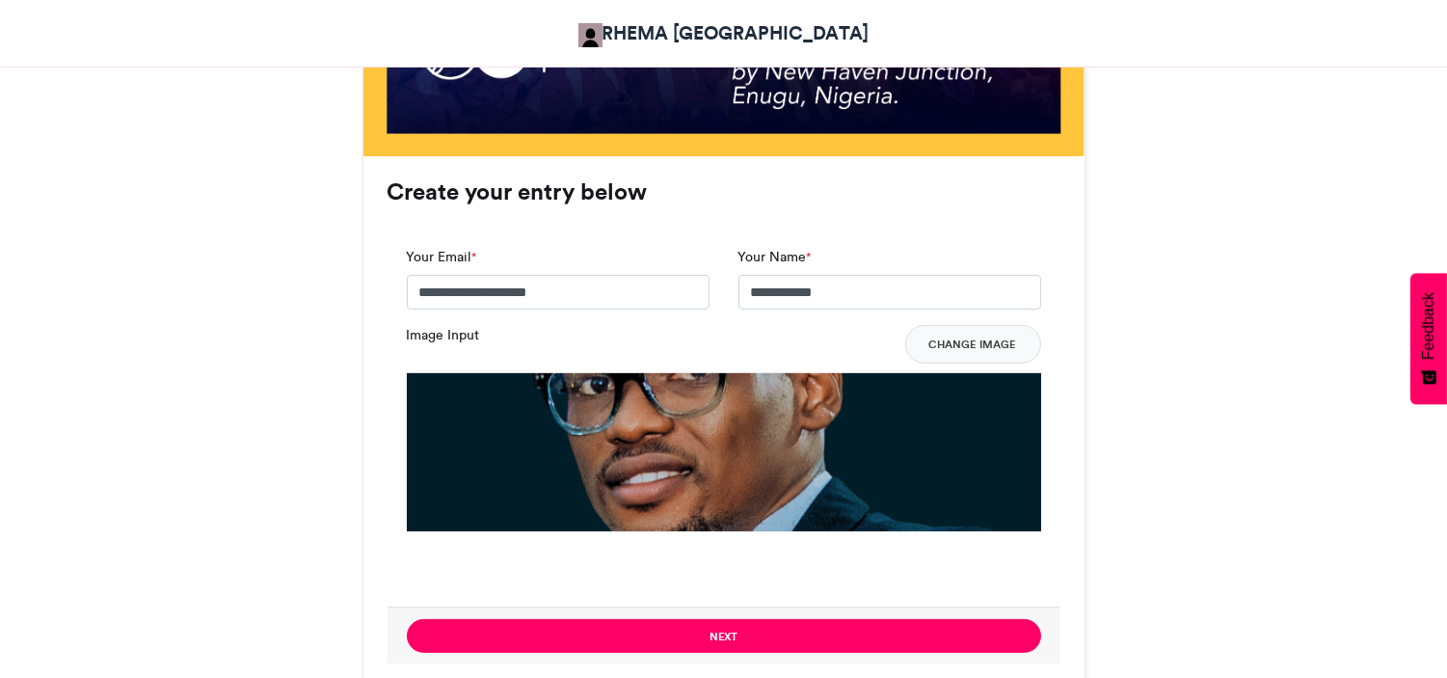
scroll to position [1173, 0]
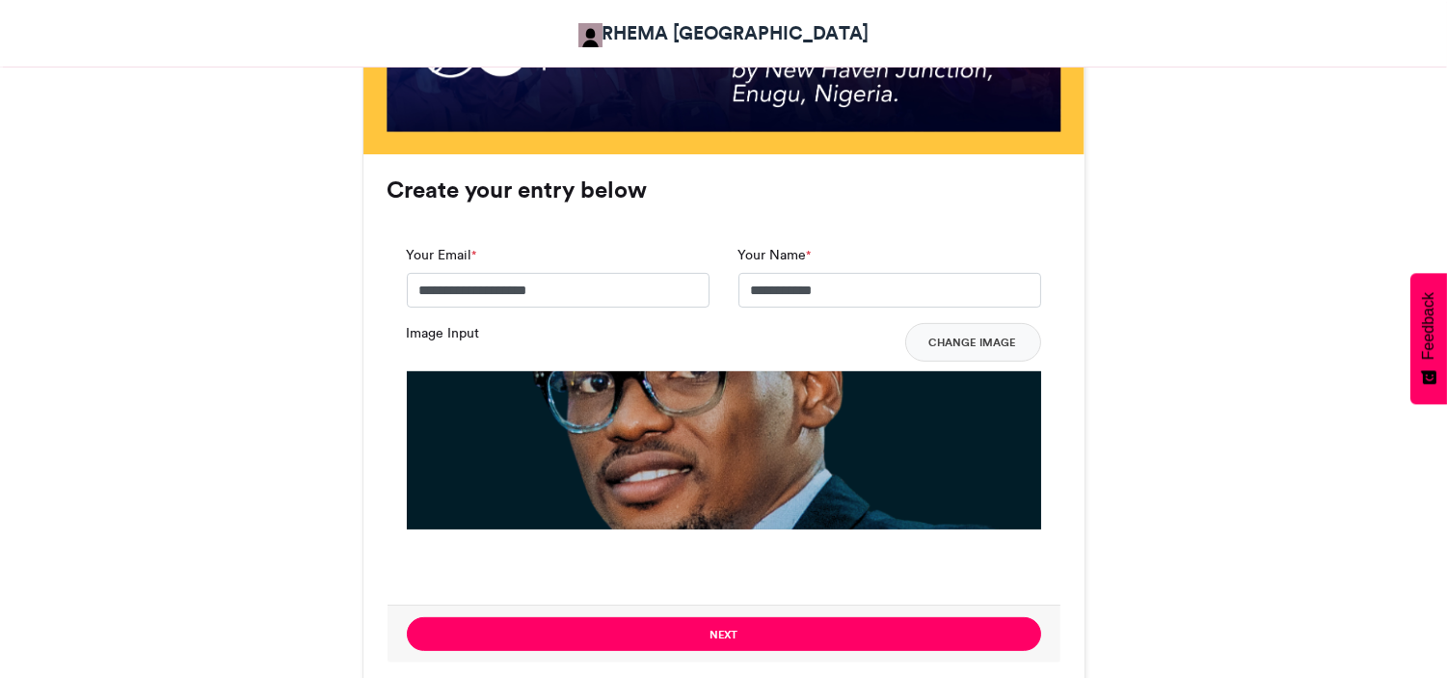
click at [720, 470] on img at bounding box center [724, 686] width 634 height 631
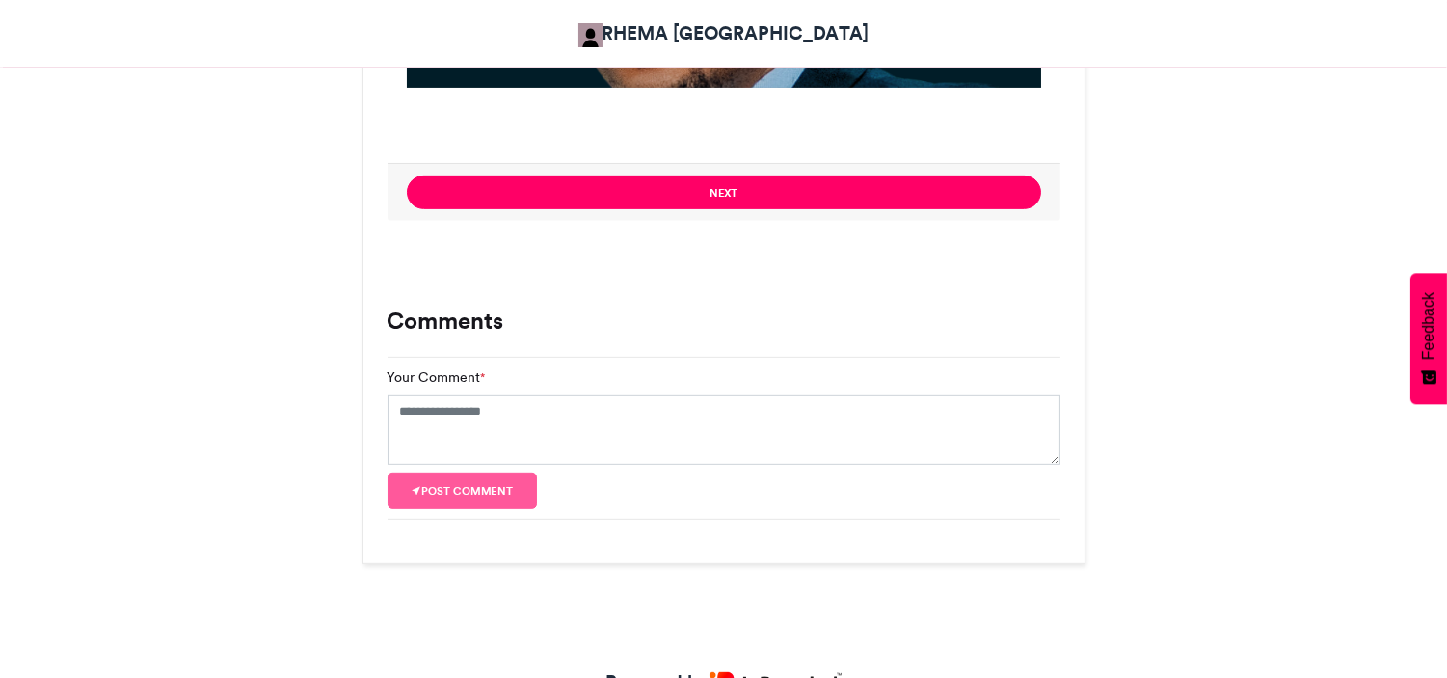
scroll to position [1711, 0]
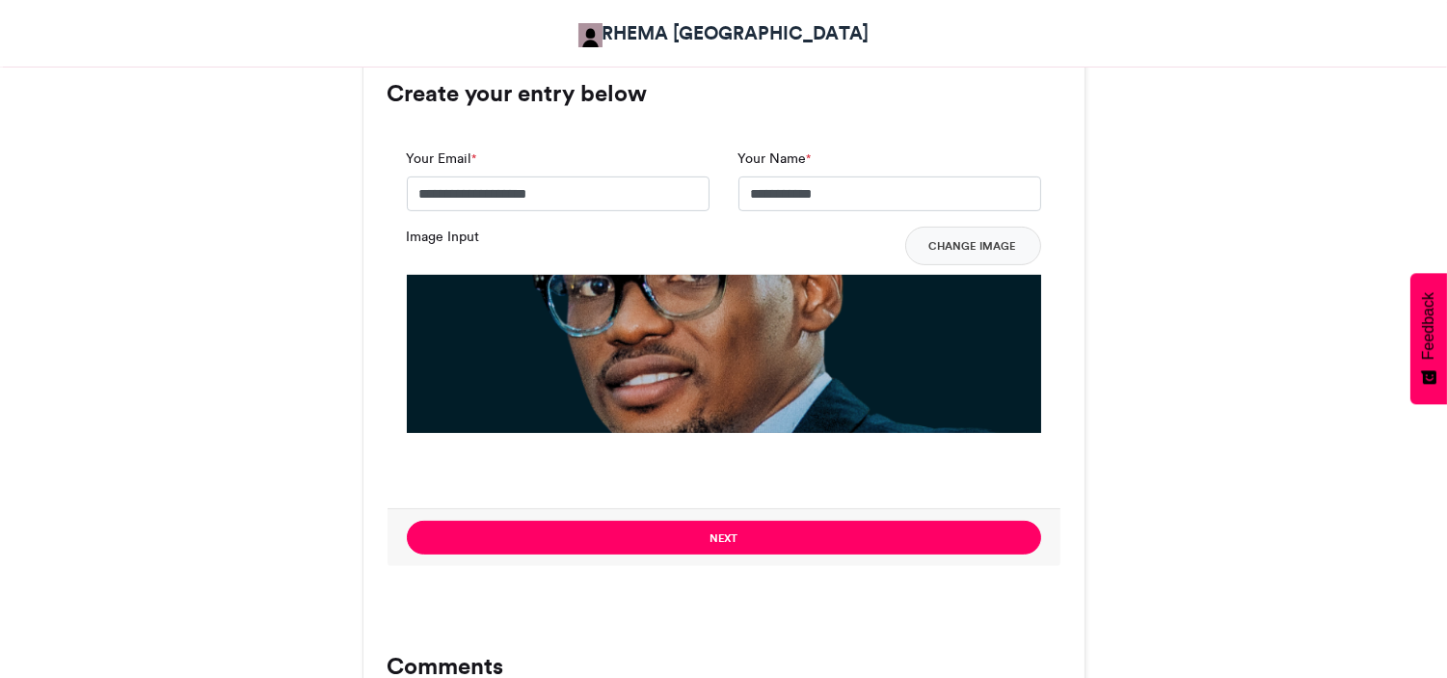
click at [773, 334] on img at bounding box center [724, 590] width 634 height 631
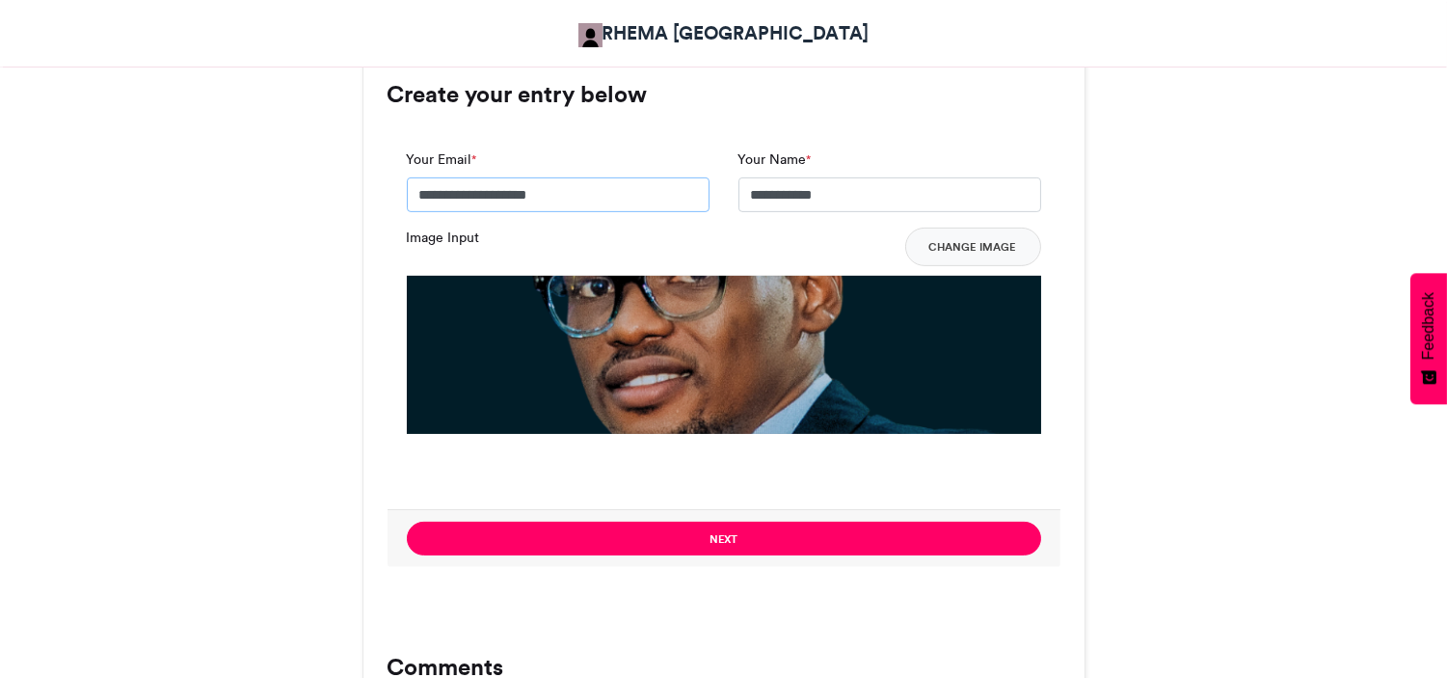
click at [589, 203] on input "**********" at bounding box center [558, 194] width 303 height 35
click at [843, 195] on input "**********" at bounding box center [889, 194] width 303 height 35
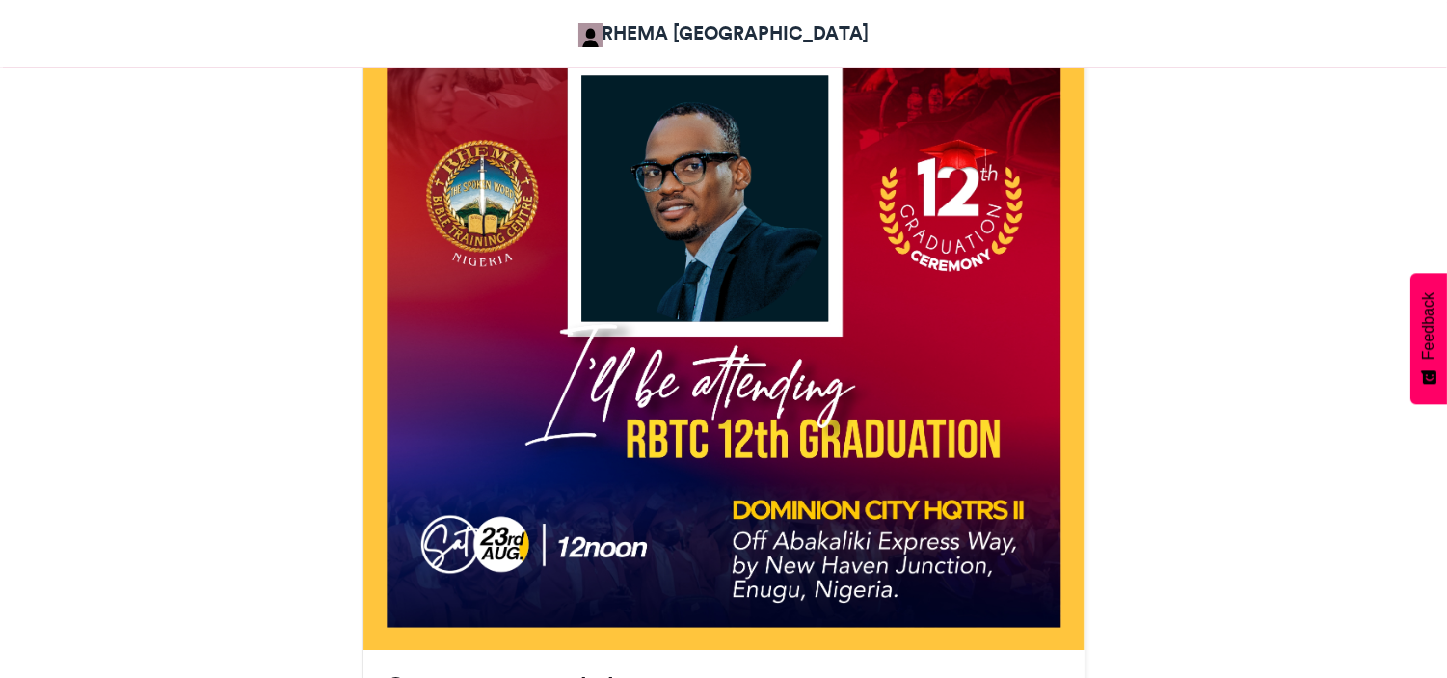
scroll to position [677, 0]
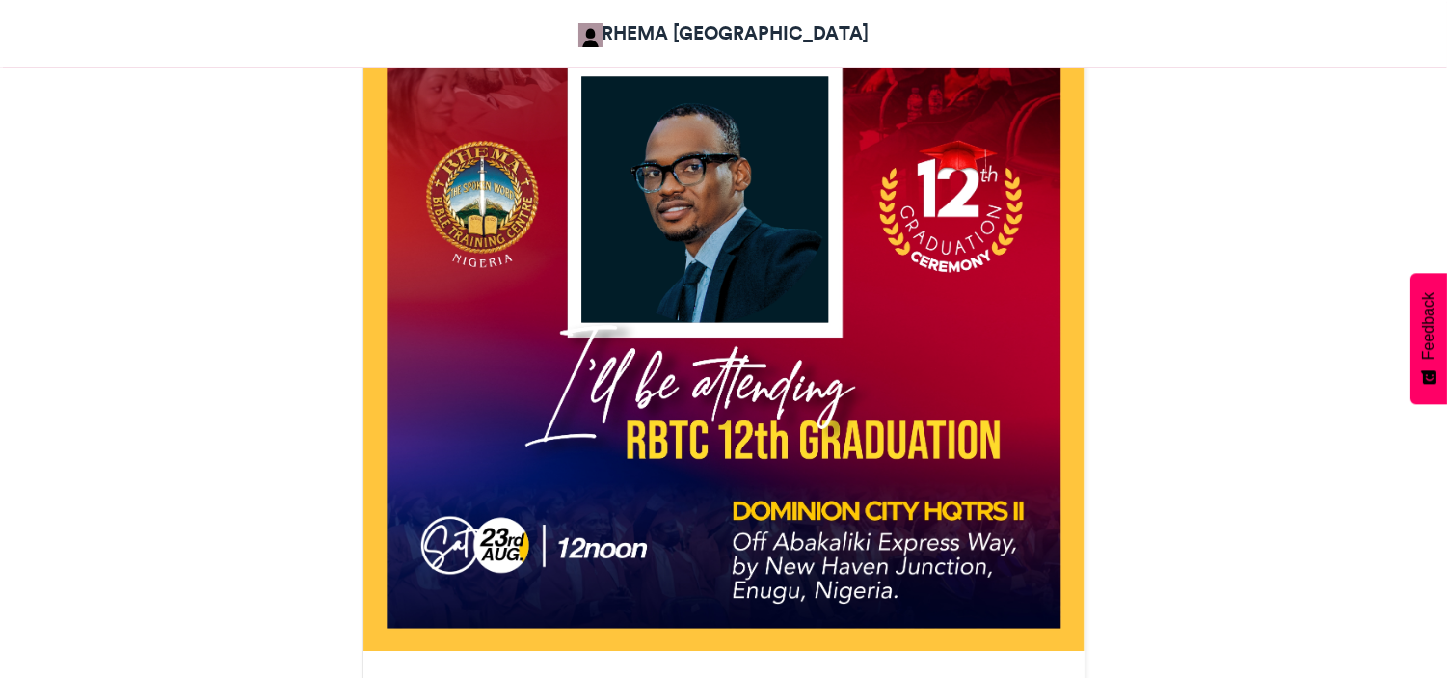
click at [735, 246] on div at bounding box center [704, 199] width 247 height 246
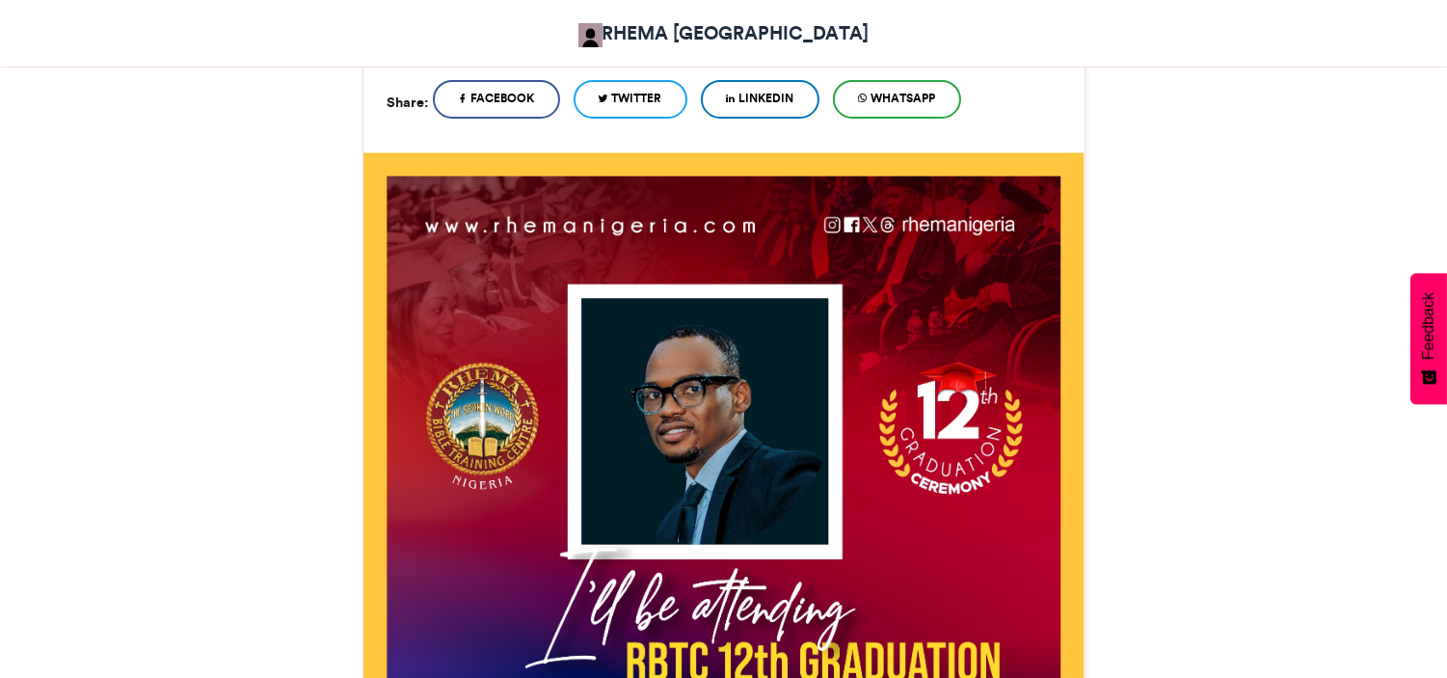
scroll to position [614, 0]
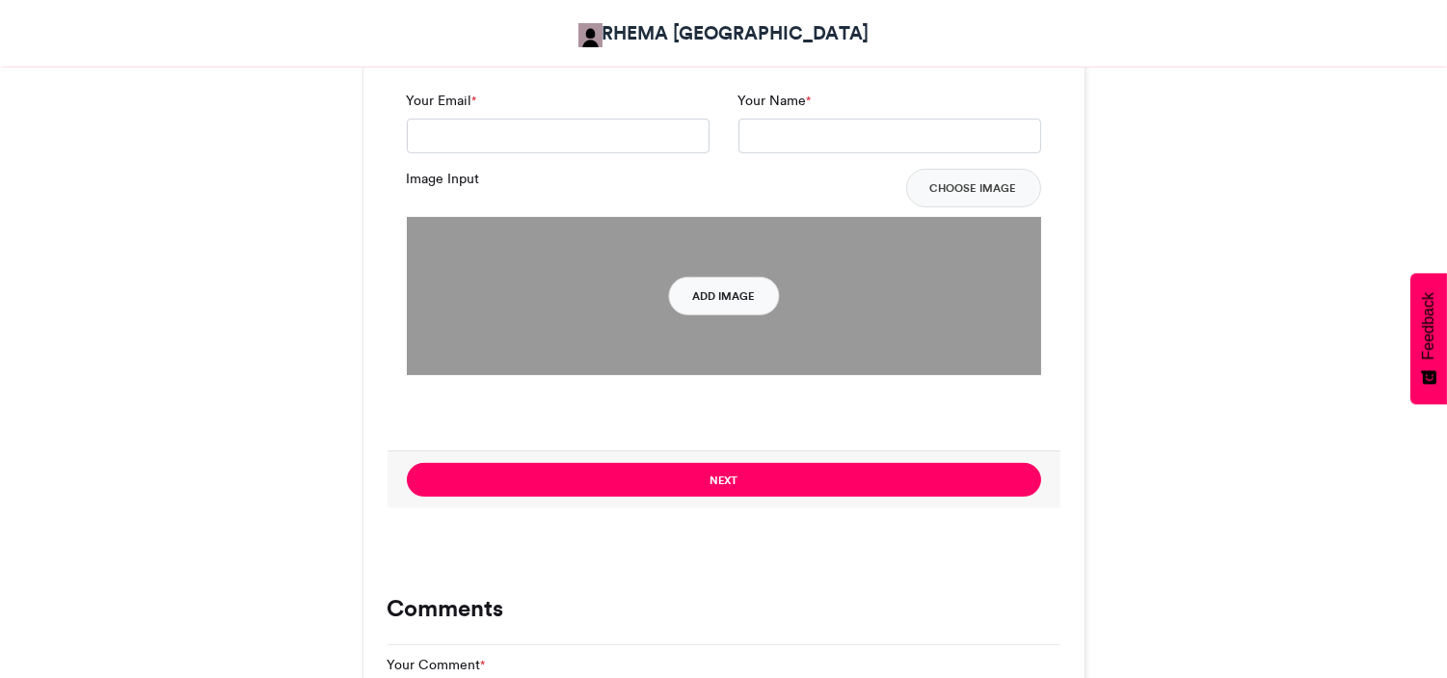
click at [711, 295] on button "Add Image" at bounding box center [723, 296] width 111 height 39
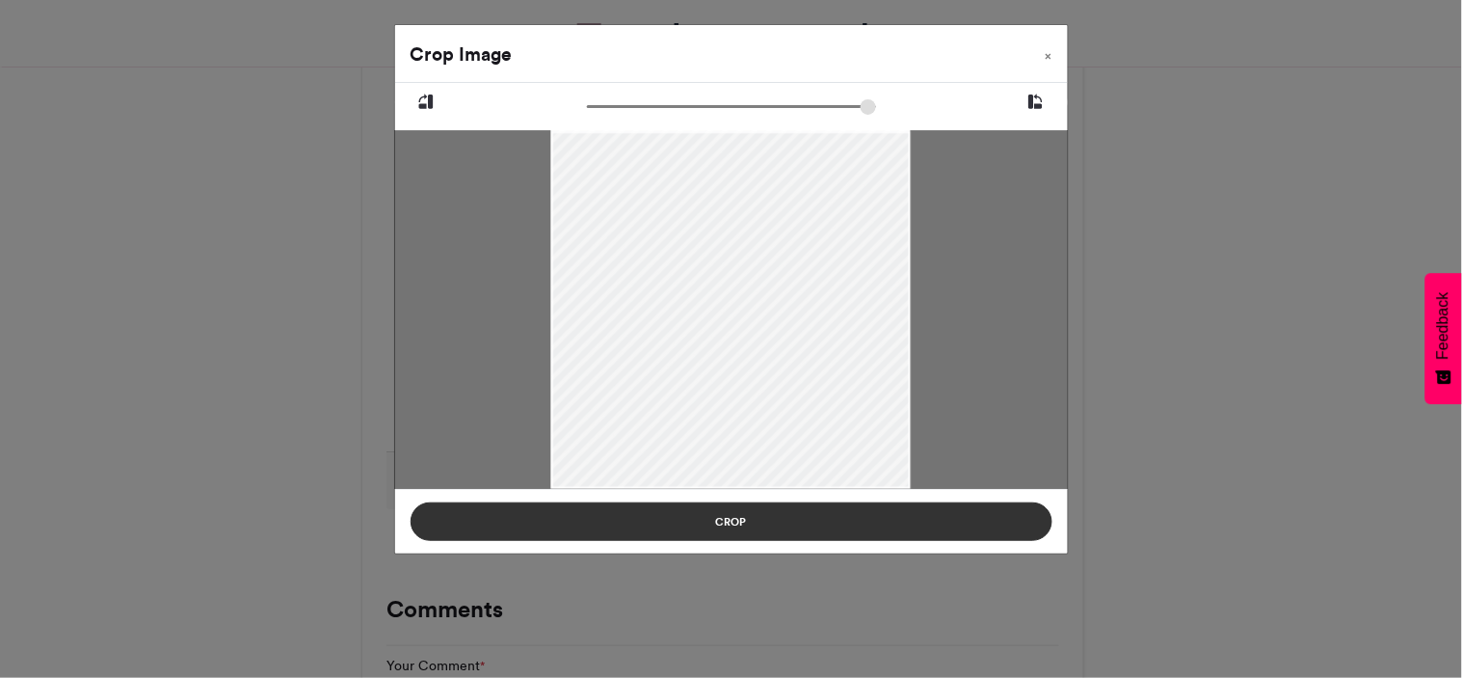
click at [773, 522] on button "Crop" at bounding box center [732, 521] width 642 height 39
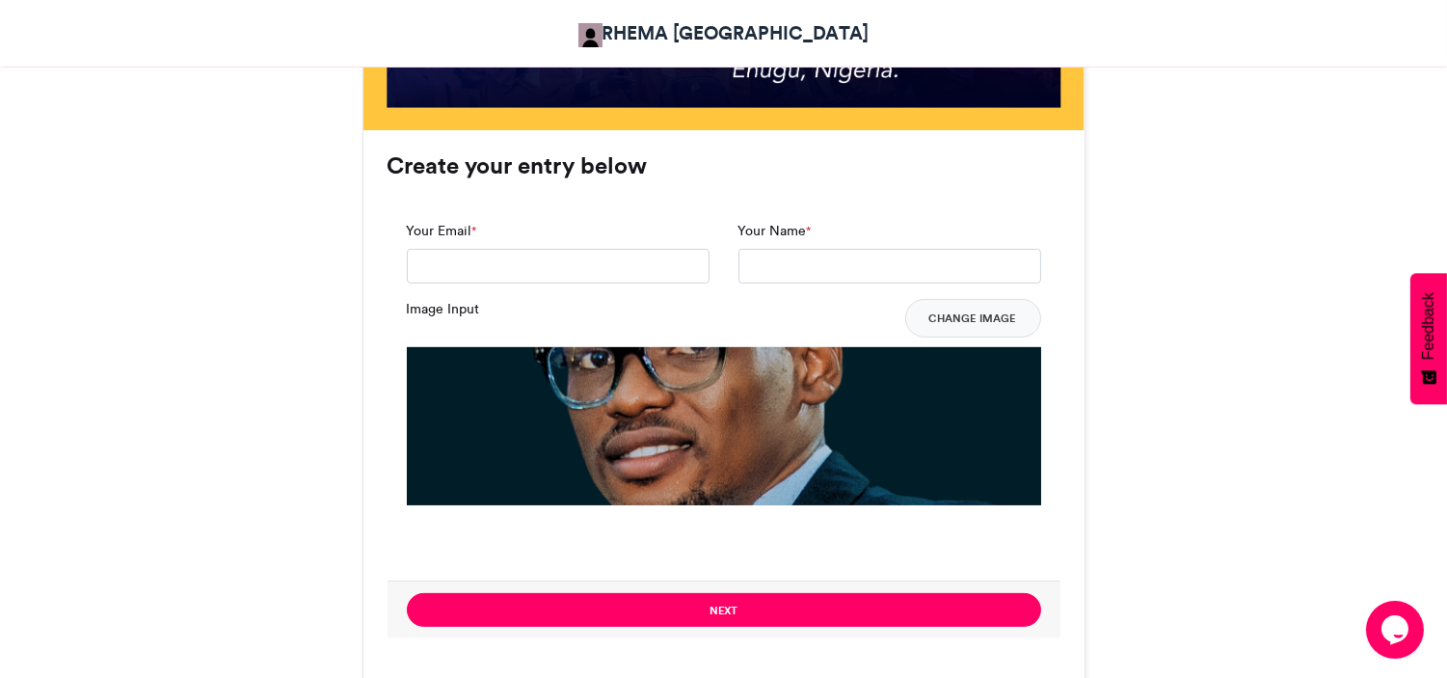
scroll to position [1205, 0]
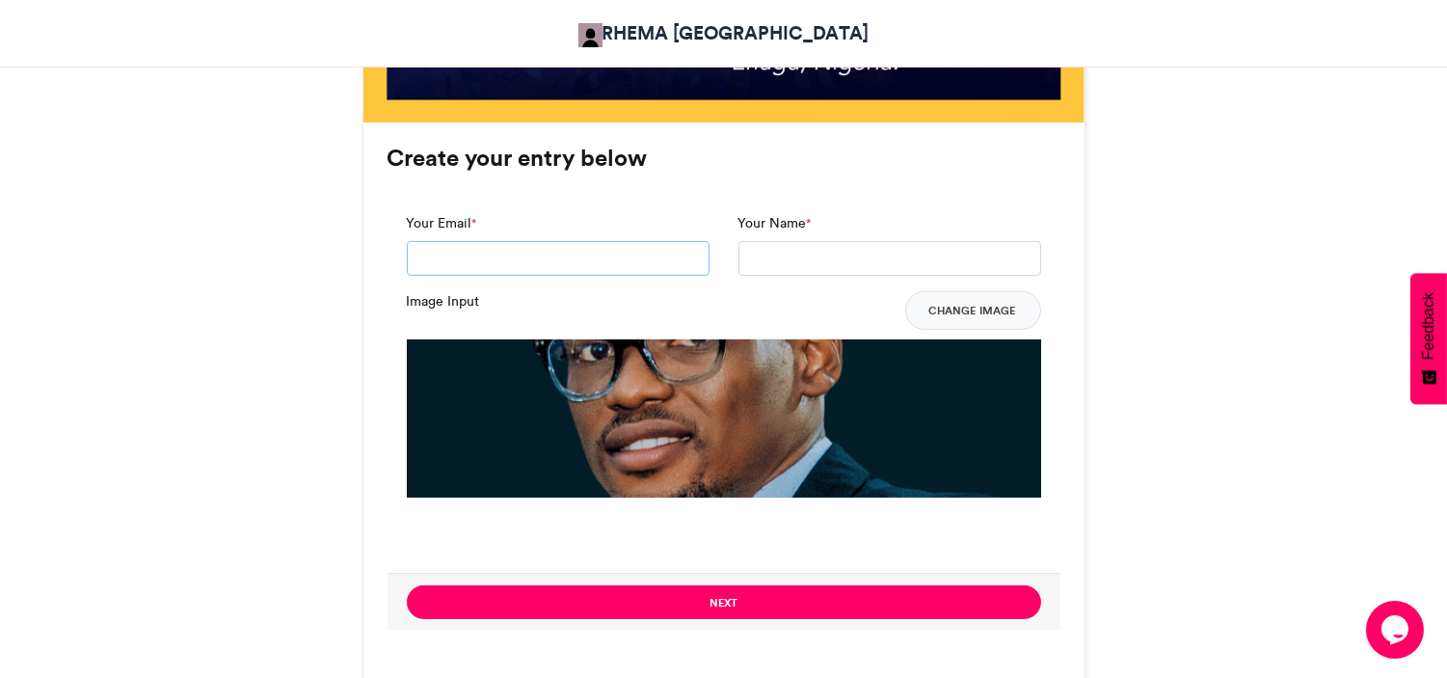
click at [572, 266] on input "Your Email *" at bounding box center [558, 258] width 303 height 35
type input "**********"
click at [835, 260] on input "Your Name *" at bounding box center [889, 258] width 303 height 35
type input "**********"
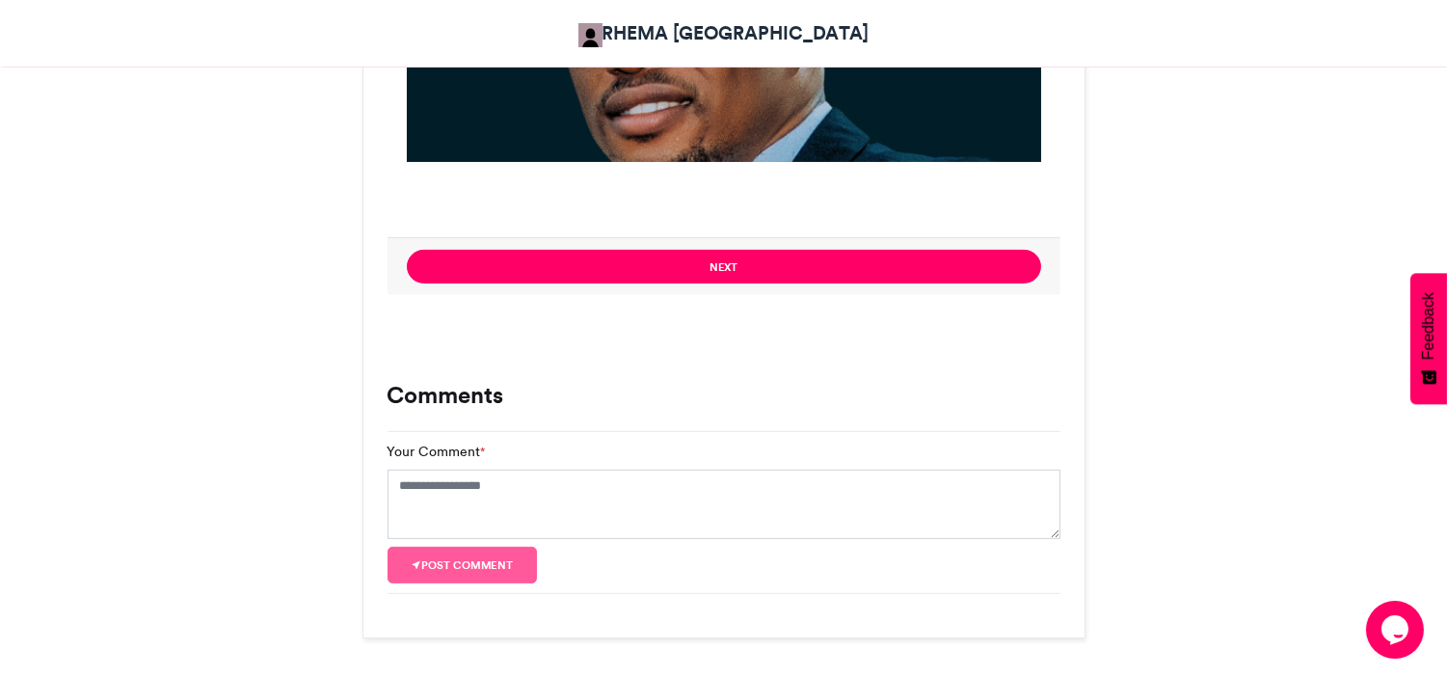
scroll to position [1546, 0]
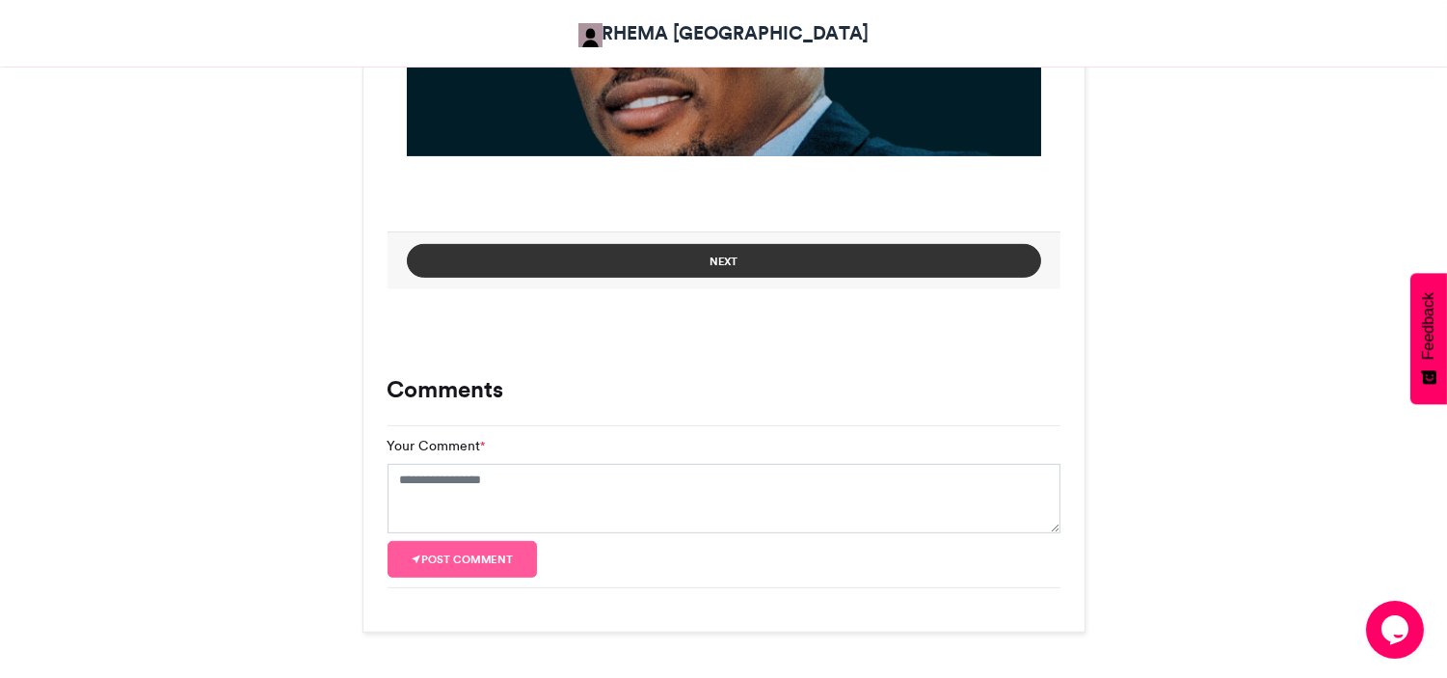
click at [754, 260] on button "Next" at bounding box center [724, 261] width 634 height 34
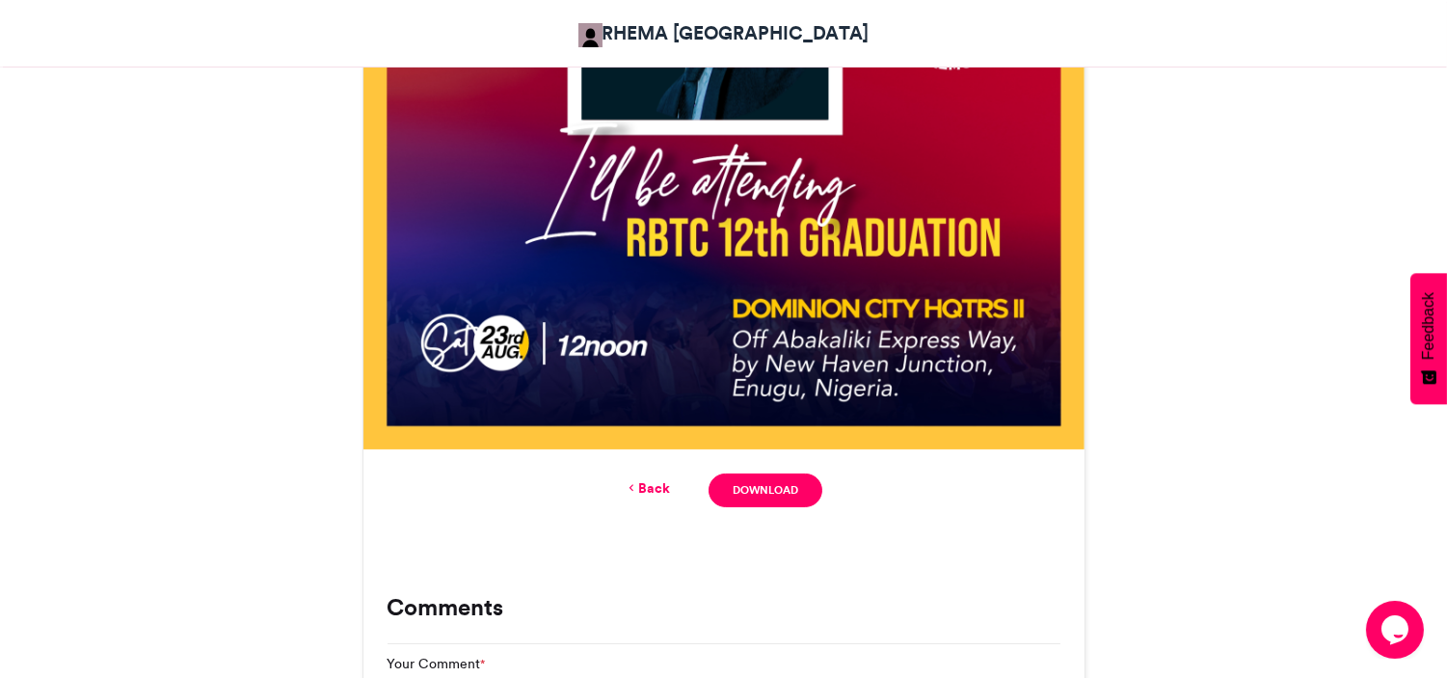
scroll to position [880, 0]
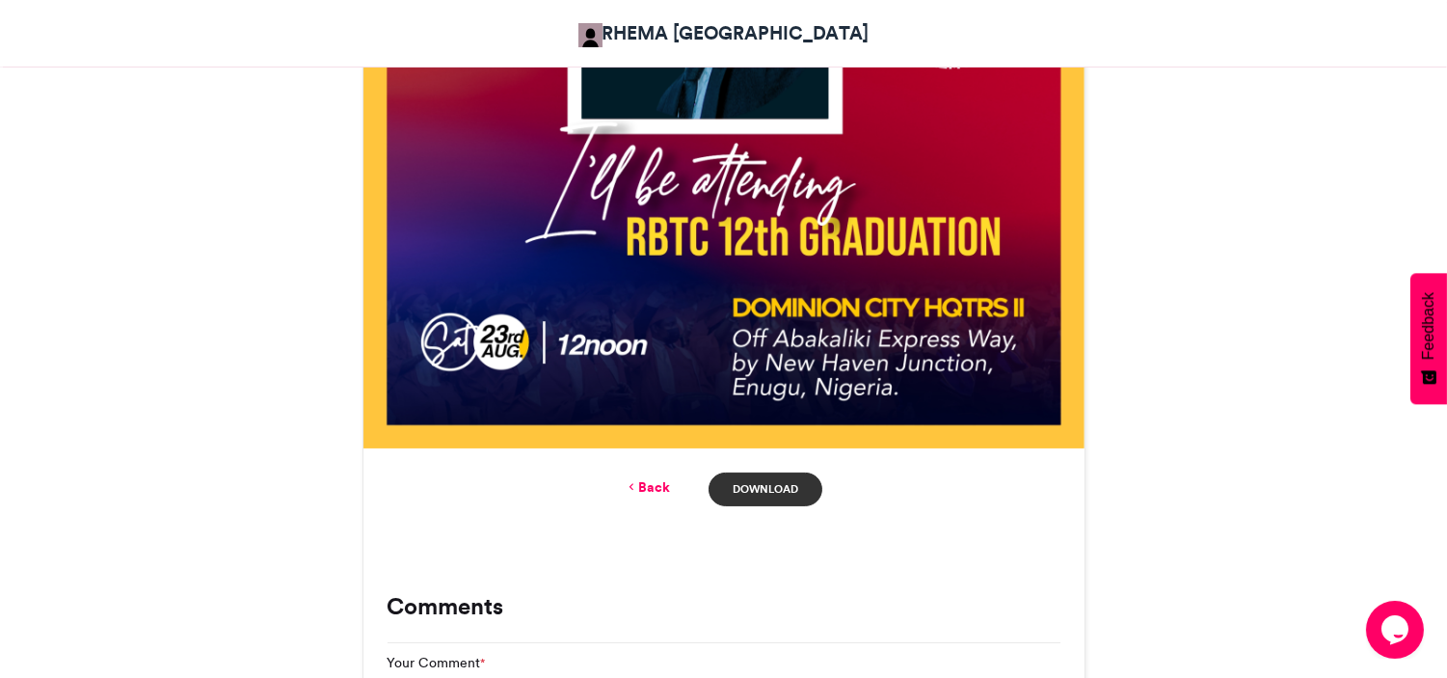
click at [757, 493] on link "Download" at bounding box center [765, 489] width 113 height 34
